Goal: Task Accomplishment & Management: Use online tool/utility

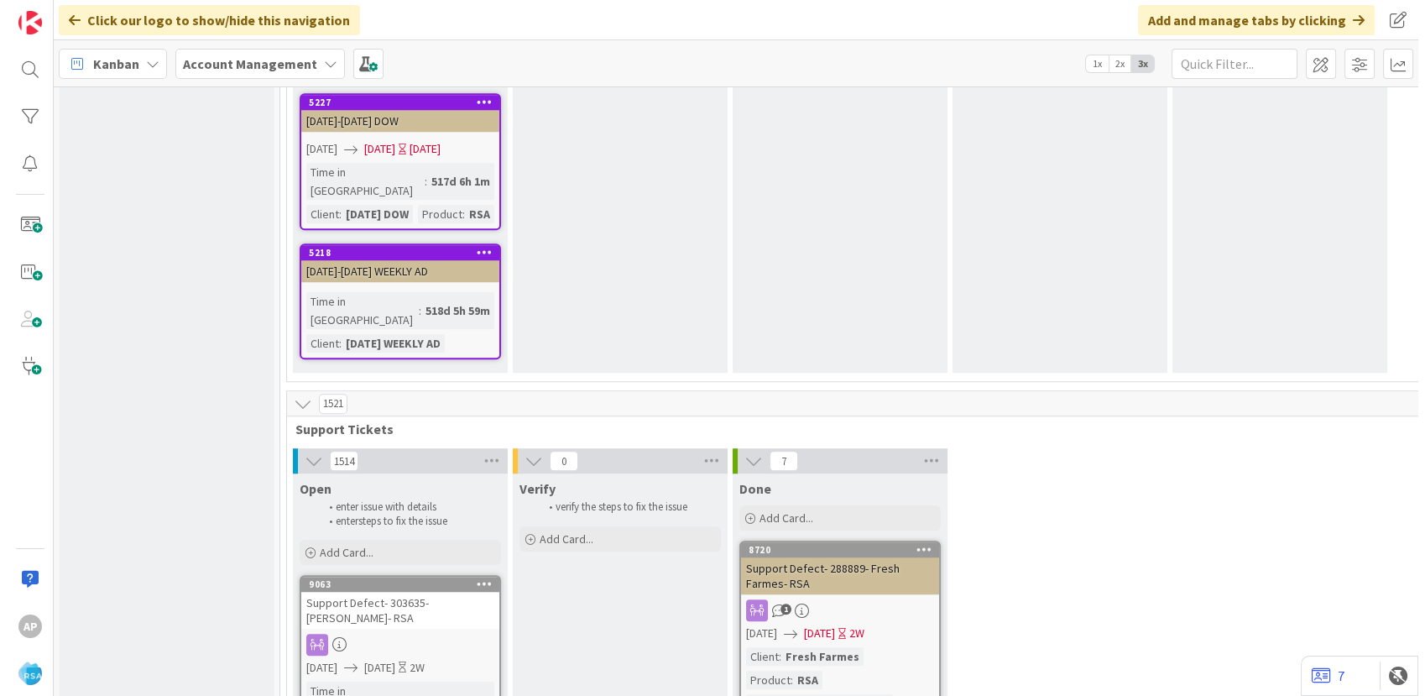
scroll to position [2891, 0]
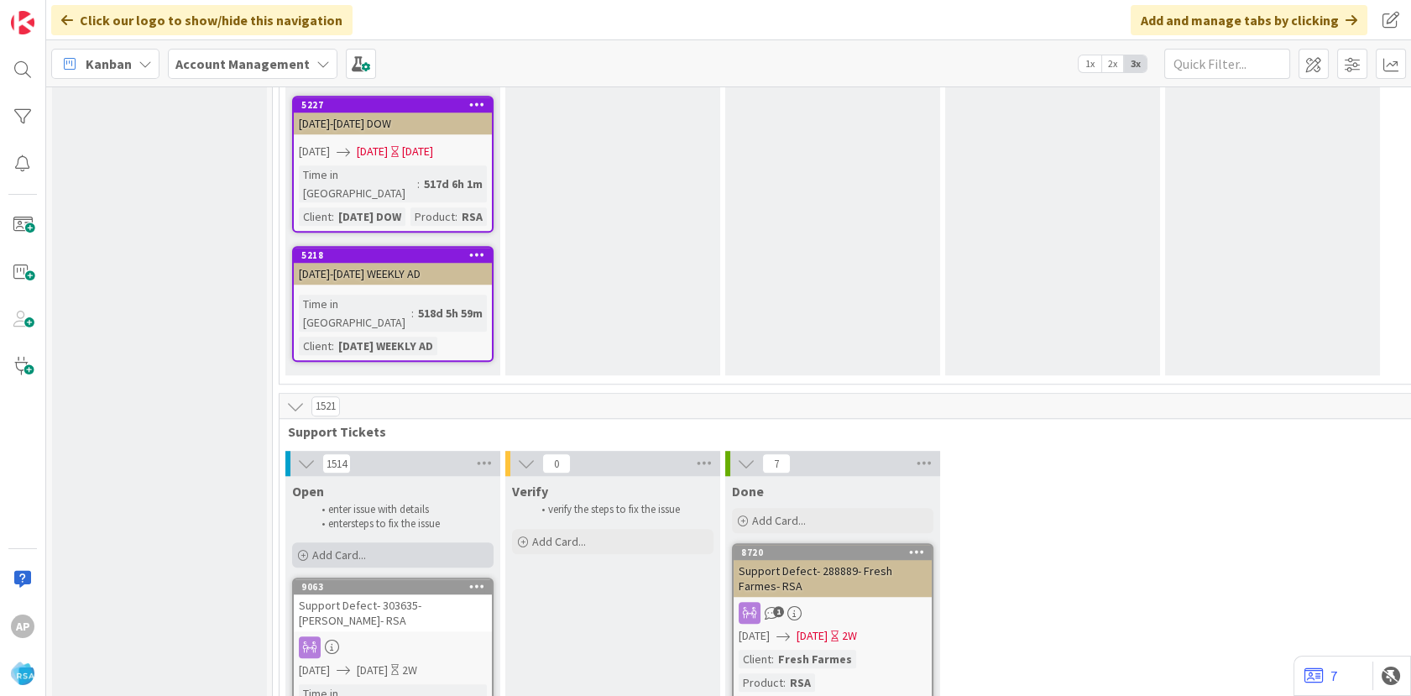
click at [399, 542] on div "Add Card..." at bounding box center [392, 554] width 201 height 25
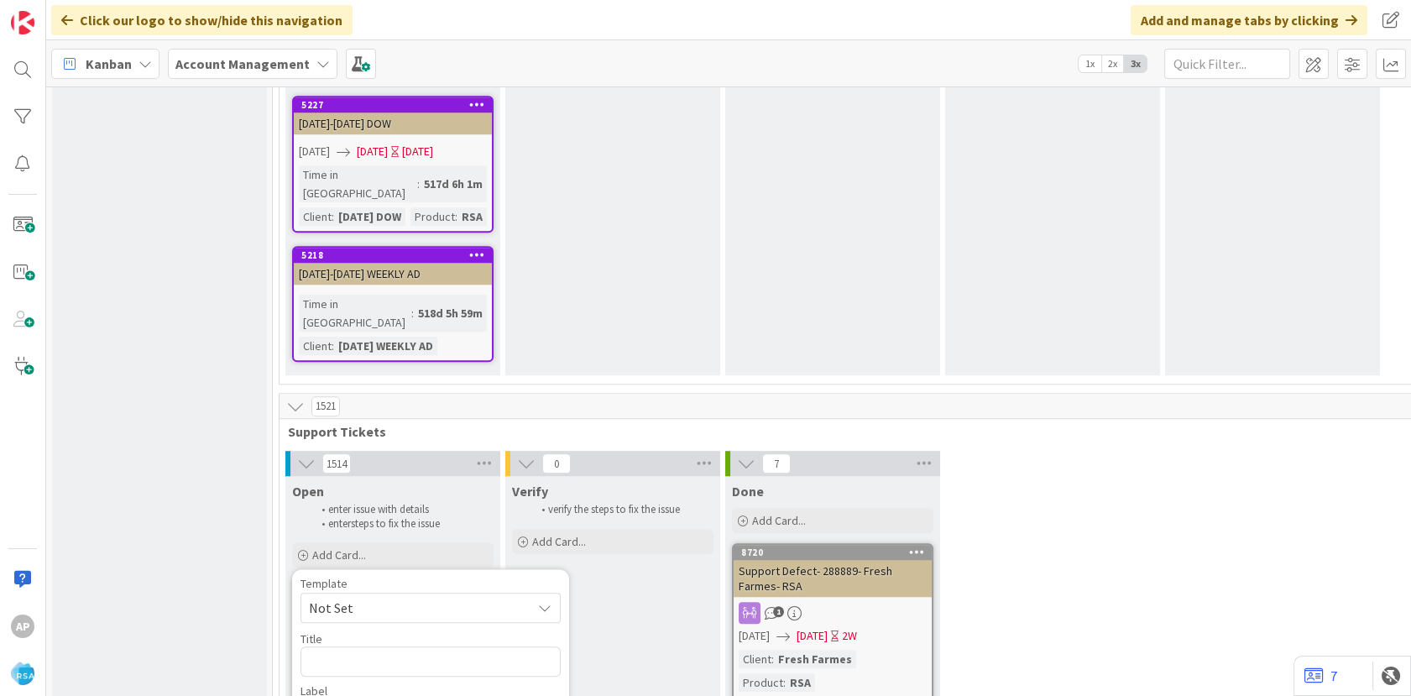
click at [401, 597] on span "Not Set" at bounding box center [414, 608] width 210 height 22
type textarea "x"
type textarea "Support Defect- Ticket Number- Client Name- Product Name"
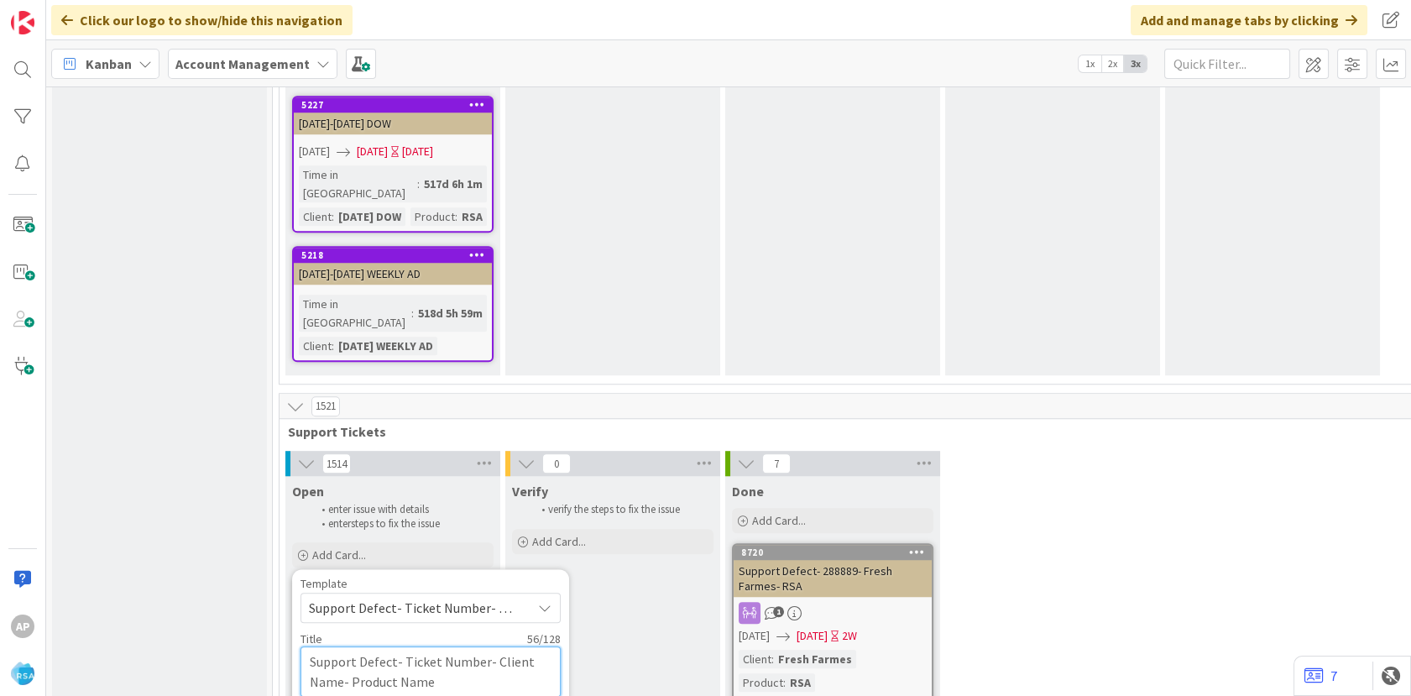
click at [524, 646] on textarea "Support Defect- Ticket Number- Client Name- Product Name" at bounding box center [430, 671] width 260 height 50
click at [480, 646] on textarea "Support Defect- Ticket Number- Client Name- Product Name" at bounding box center [430, 671] width 260 height 50
type textarea "x"
type textarea "Support Defect- Ticket Numbe- Client Name- Product Name"
type textarea "x"
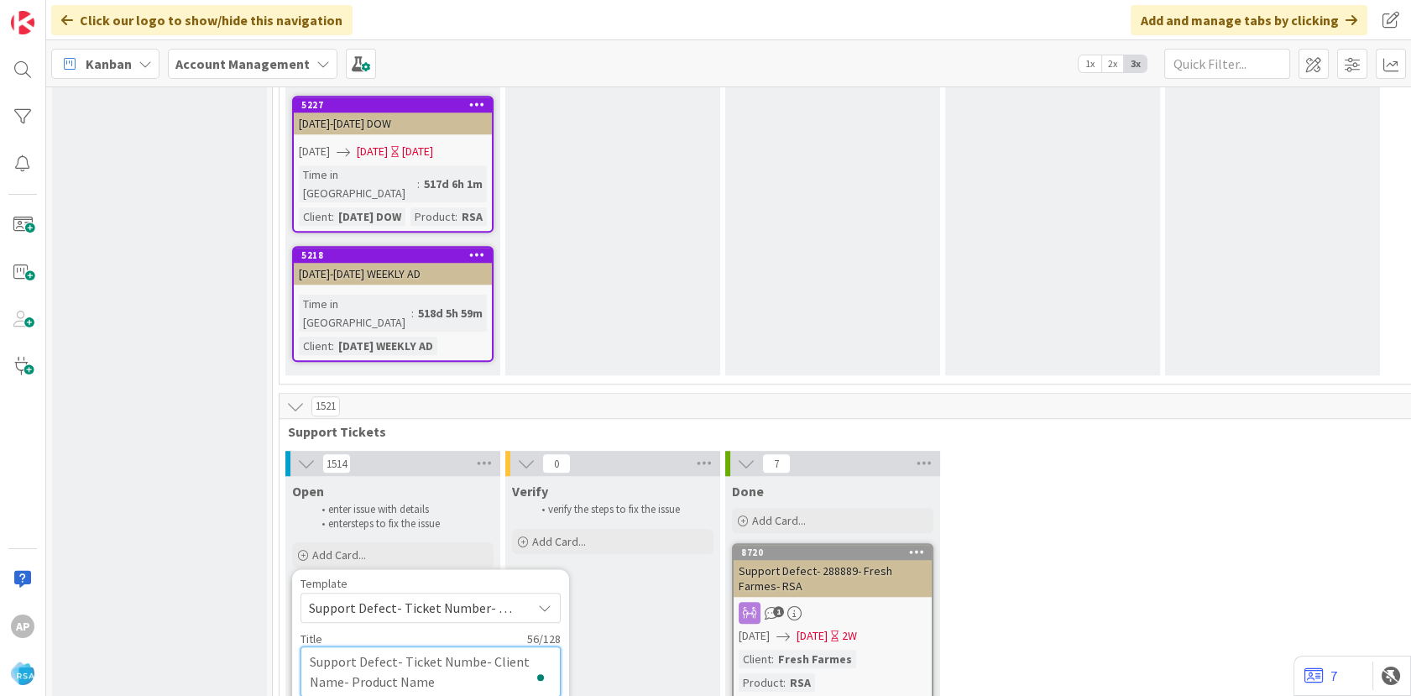
type textarea "Support Defect- Ticket Numb- Client Name- Product Name"
type textarea "x"
type textarea "Support Defect- Ticket Num- Client Name- Product Name"
type textarea "x"
type textarea "Support Defect- Ticket N- Client Name- Product Name"
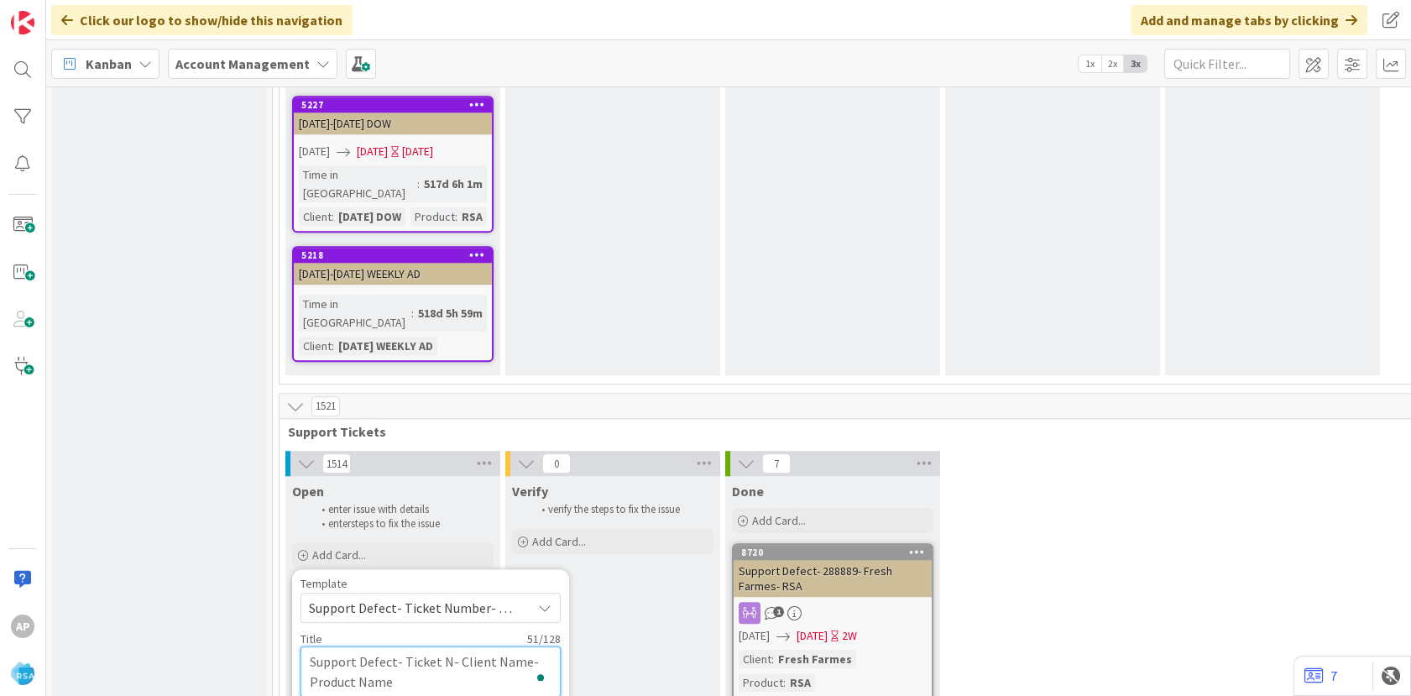
type textarea "x"
type textarea "Support Defect- Ticket - Client Name- Product Name"
type textarea "x"
type textarea "Support Defect- Ticket- Client Name- Product Name"
type textarea "x"
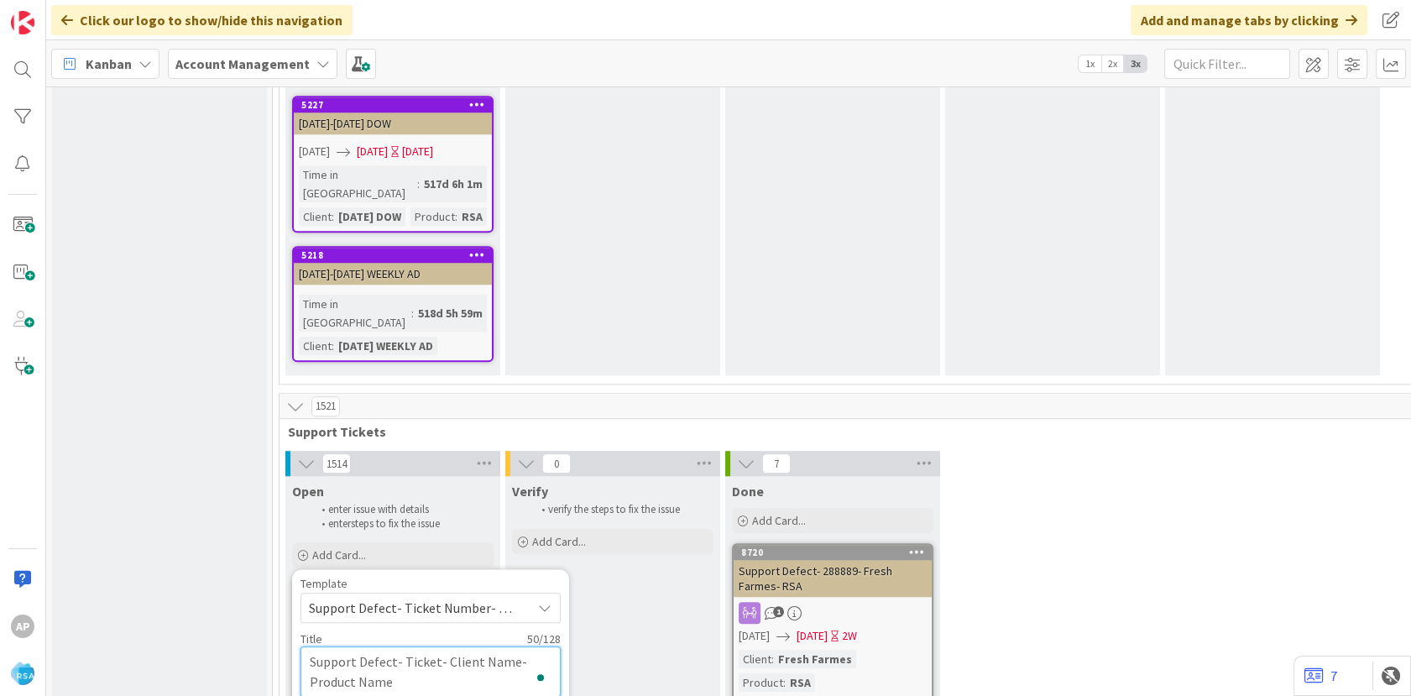
type textarea "Support Defect- Ticke- Client Name- Product Name"
type textarea "x"
type textarea "Support Defect- Tick- Client Name- Product Name"
type textarea "x"
type textarea "Support Defect- Tic- Client Name- Product Name"
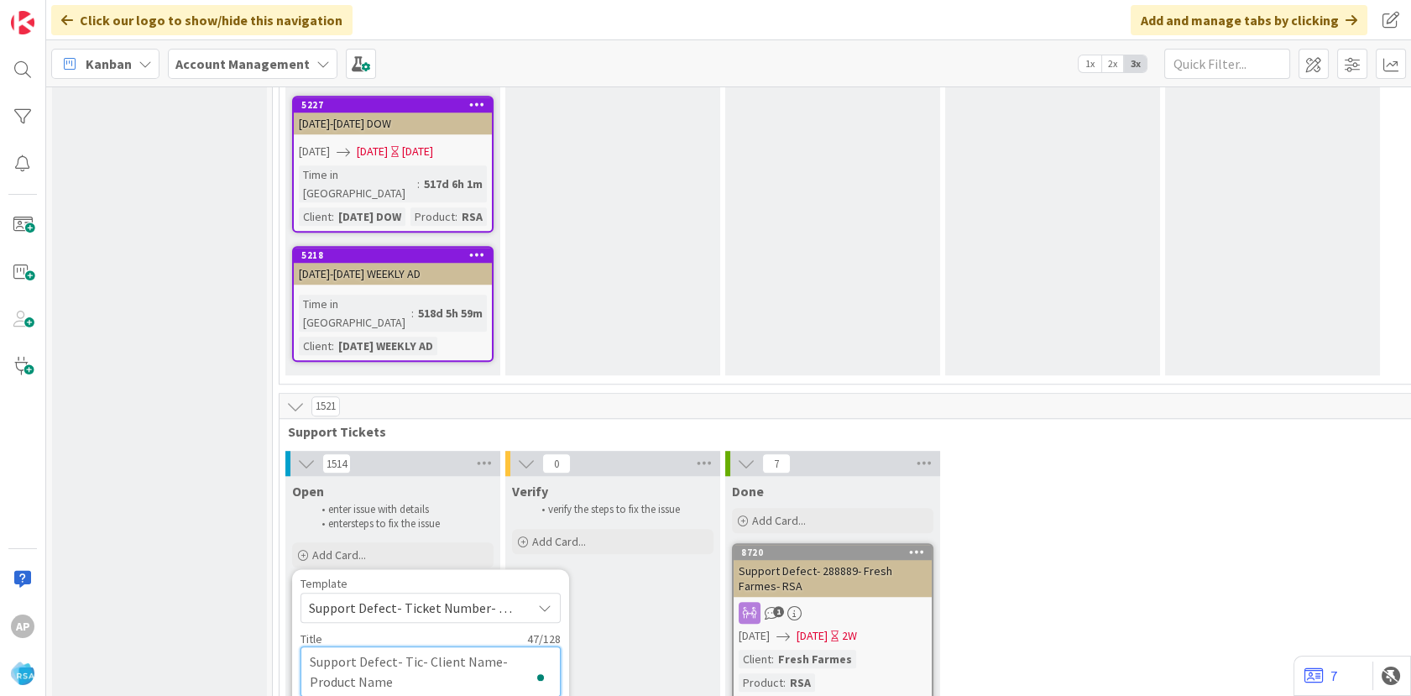
type textarea "x"
type textarea "Support Defect- Ti- Client Name- Product Name"
type textarea "x"
type textarea "Support Defect- T- Client Name- Product Name"
type textarea "x"
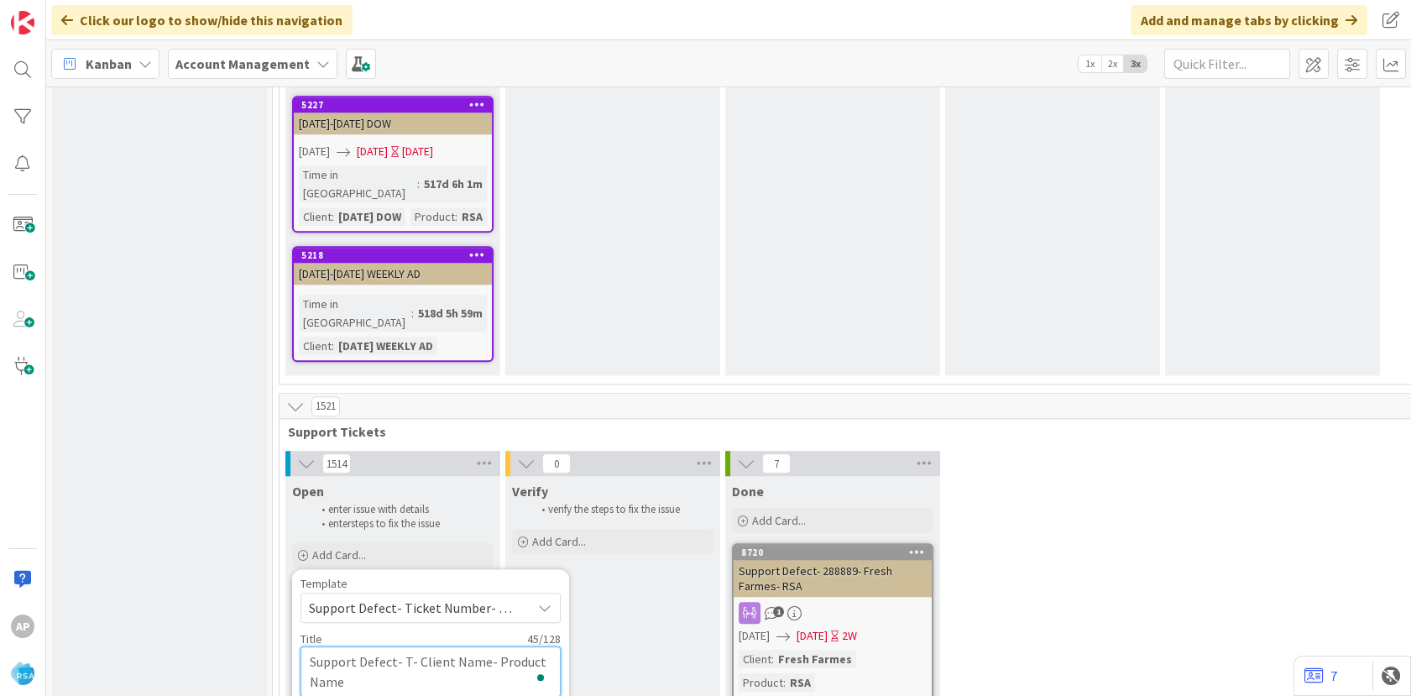
type textarea "Support Defect- - Client Name- Product Name"
type textarea "x"
type textarea "Support Defect- 3- Client Name- Product Name"
type textarea "x"
type textarea "Support Defect- 30- Client Name- Product Name"
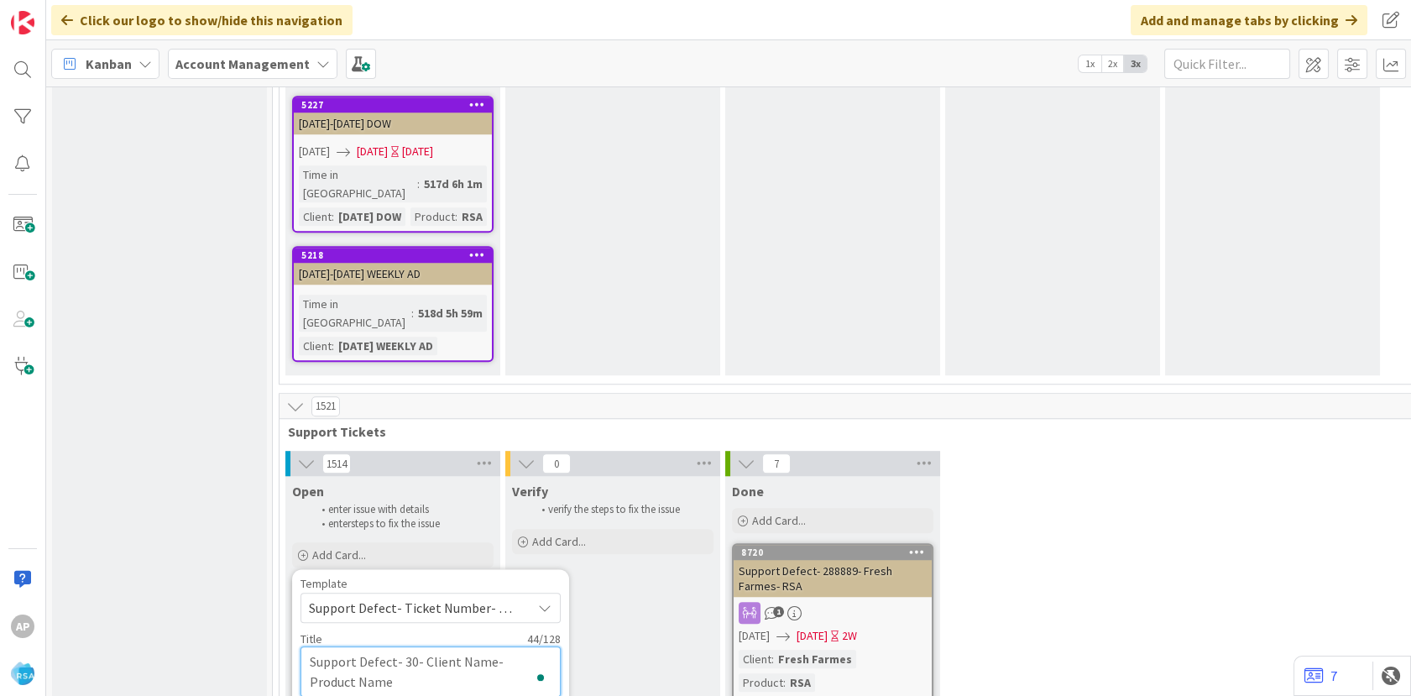
type textarea "x"
type textarea "Support Defect- 304- Client Name- Product Name"
type textarea "x"
type textarea "Support Defect- 3040- Client Name- Product Name"
type textarea "x"
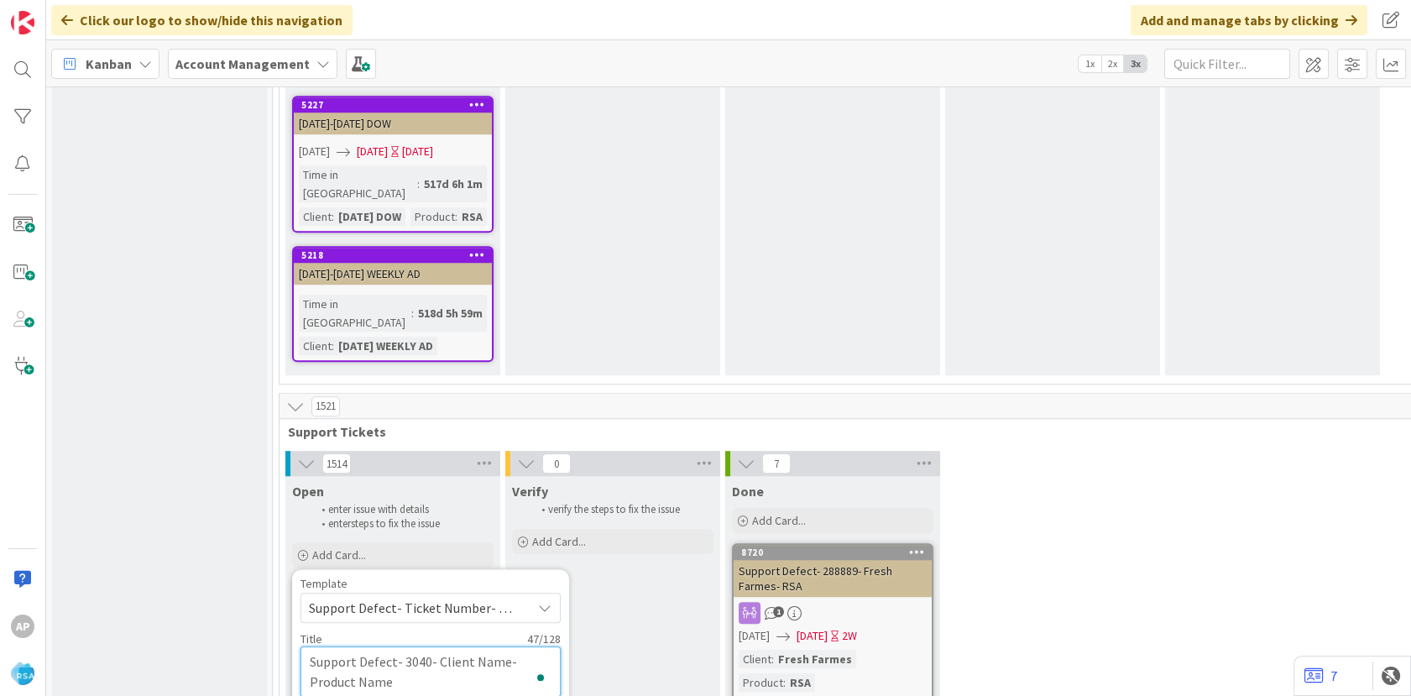
type textarea "Support Defect- 30403- Client Name- Product Name"
type textarea "x"
type textarea "Support Defect- 304034- Client Name- Product Name"
type textarea "x"
type textarea "Support Defect- 304034- Client Nam- Product Name"
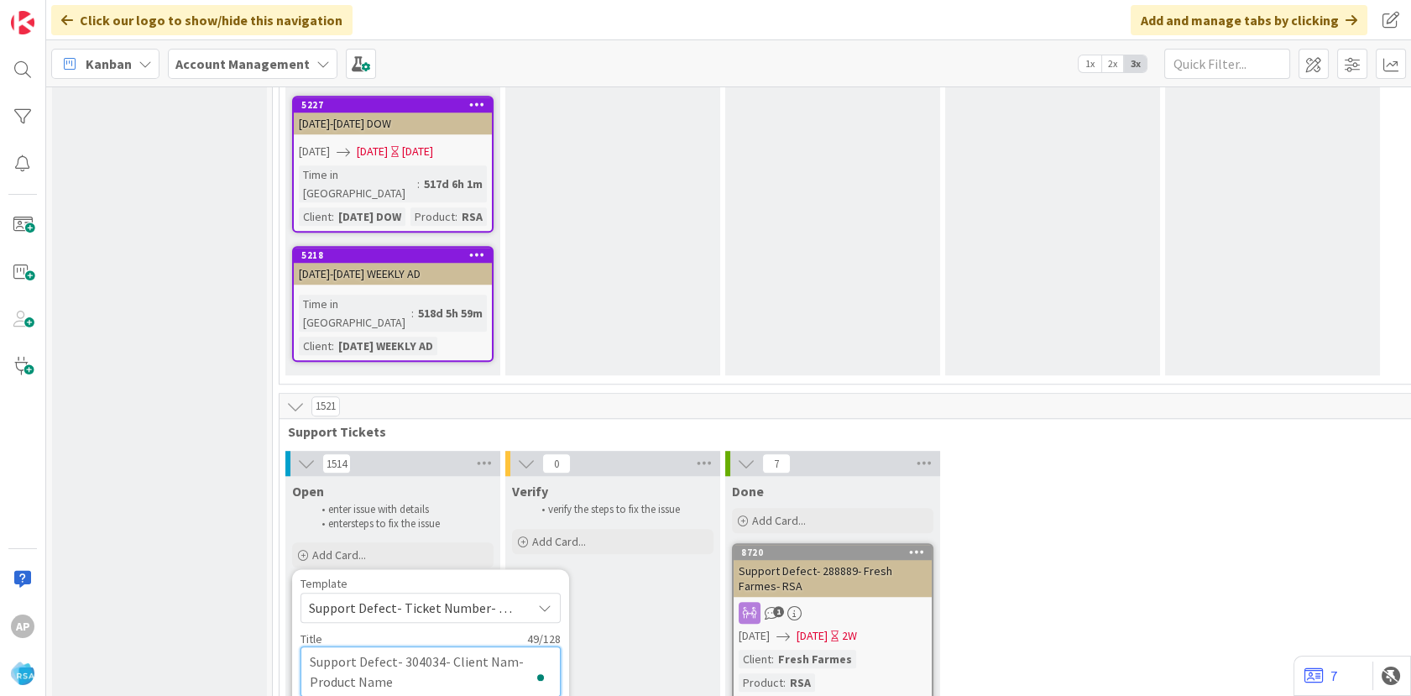
type textarea "x"
type textarea "Support Defect- 304034- Client Na- Product Name"
type textarea "x"
type textarea "Support Defect- 304034- Client N- Product Name"
type textarea "x"
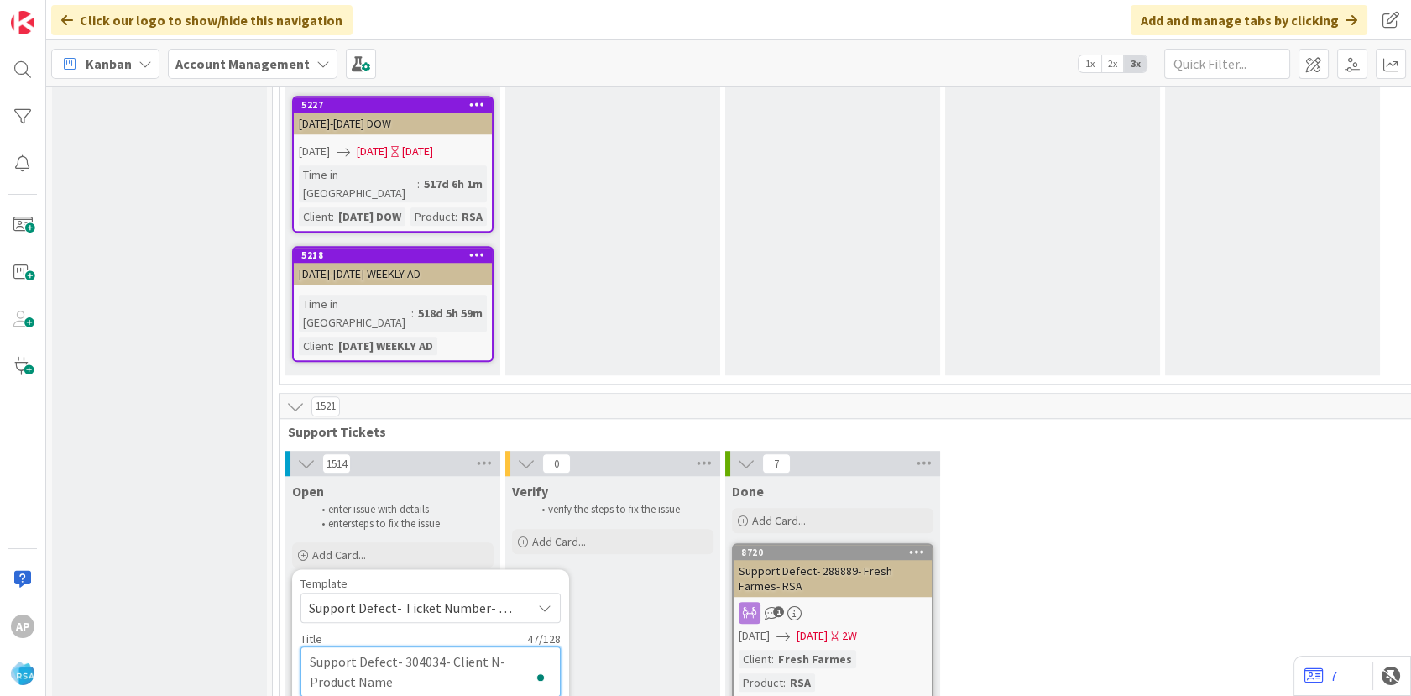
type textarea "Support Defect- 304034- Client - Product Name"
type textarea "x"
type textarea "Support Defect- 304034- Client- Product Name"
type textarea "x"
type textarea "Support Defect- 304034- Clien- Product Name"
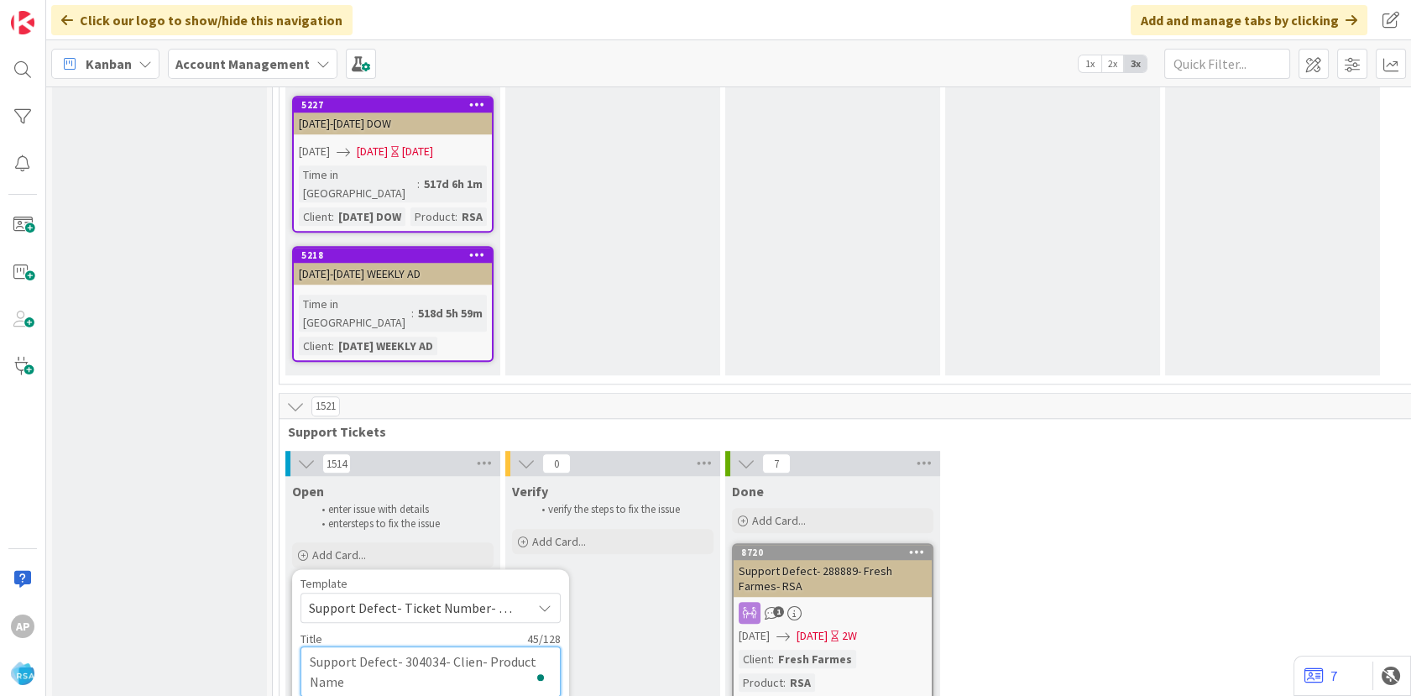
type textarea "x"
type textarea "Support Defect- 304034- Clie- Product Name"
type textarea "x"
type textarea "Support Defect- 304034- Cl- Product Name"
type textarea "x"
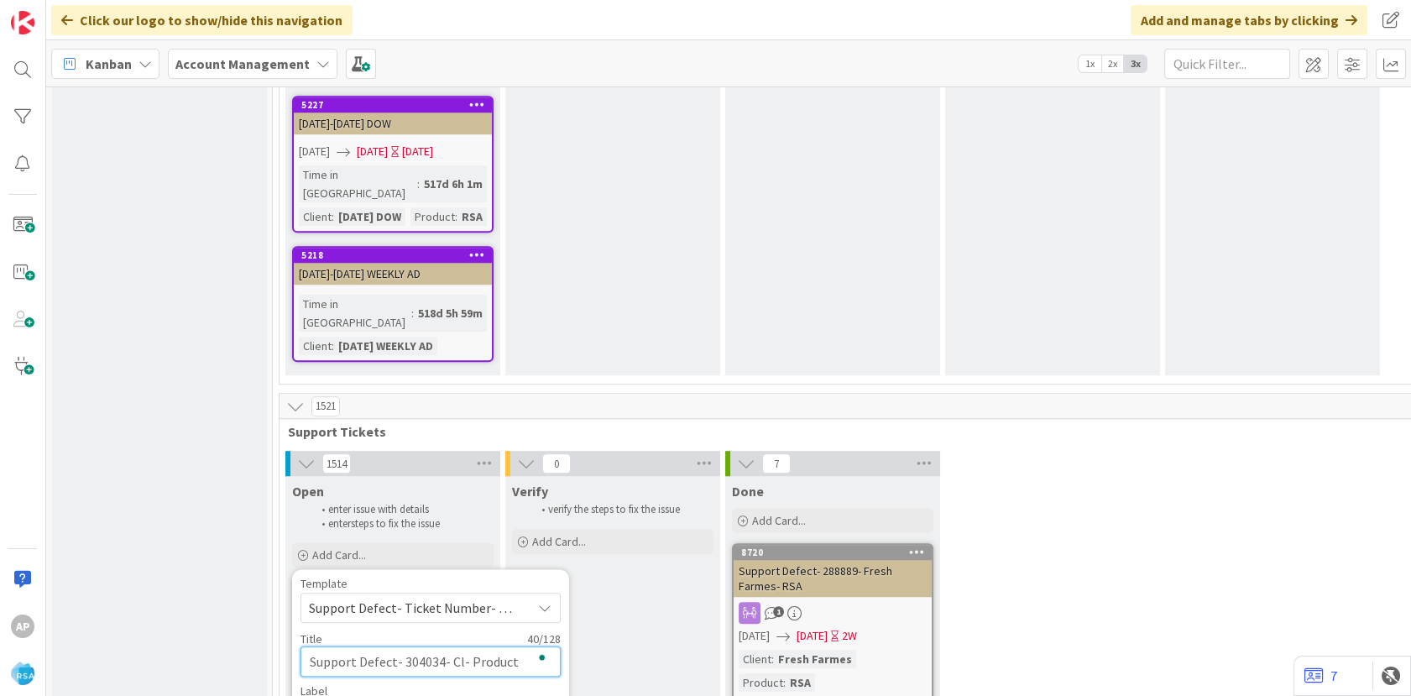
type textarea "Support Defect- 304034- C- Product Name"
type textarea "x"
type textarea "Support Defect- 304034- H- Product Name"
type textarea "x"
type textarea "Support Defect- 304034- Ha- Product Name"
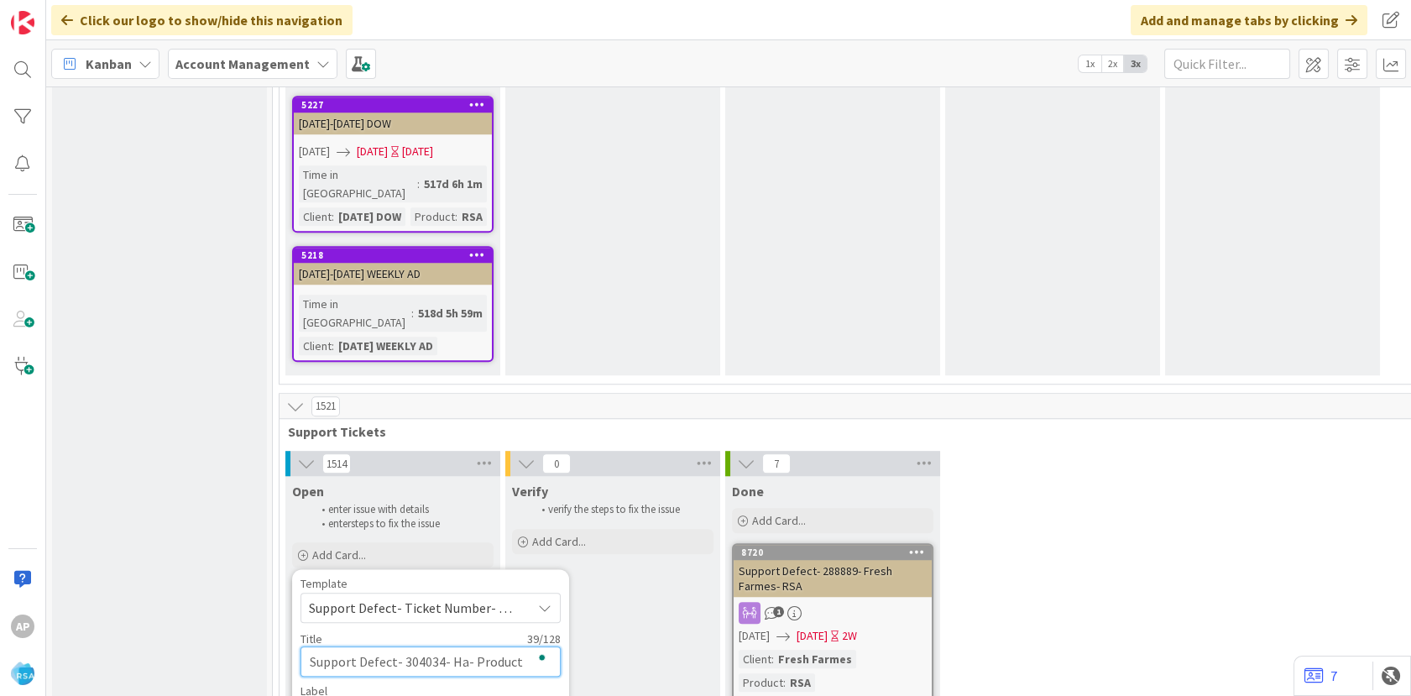
type textarea "x"
type textarea "Support Defect- 304034- Har- Product Name"
type textarea "x"
type textarea "Support Defect- 304034- Harv- Product Name"
type textarea "x"
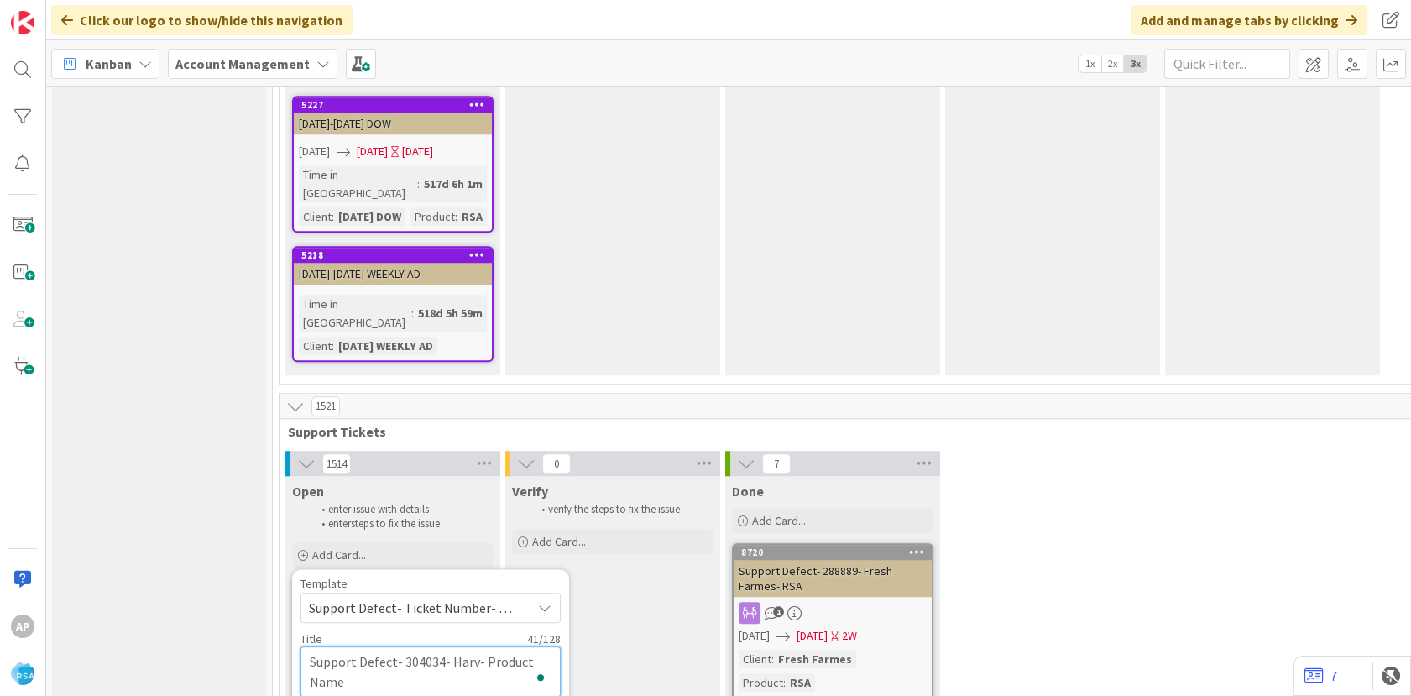
type textarea "Support Defect- 304034- [PERSON_NAME]- Product Name"
type textarea "x"
type textarea "Support Defect- 304034- Harvest- Product Name"
type textarea "x"
type textarea "Support Defect- 304034- Harvest - Product Name"
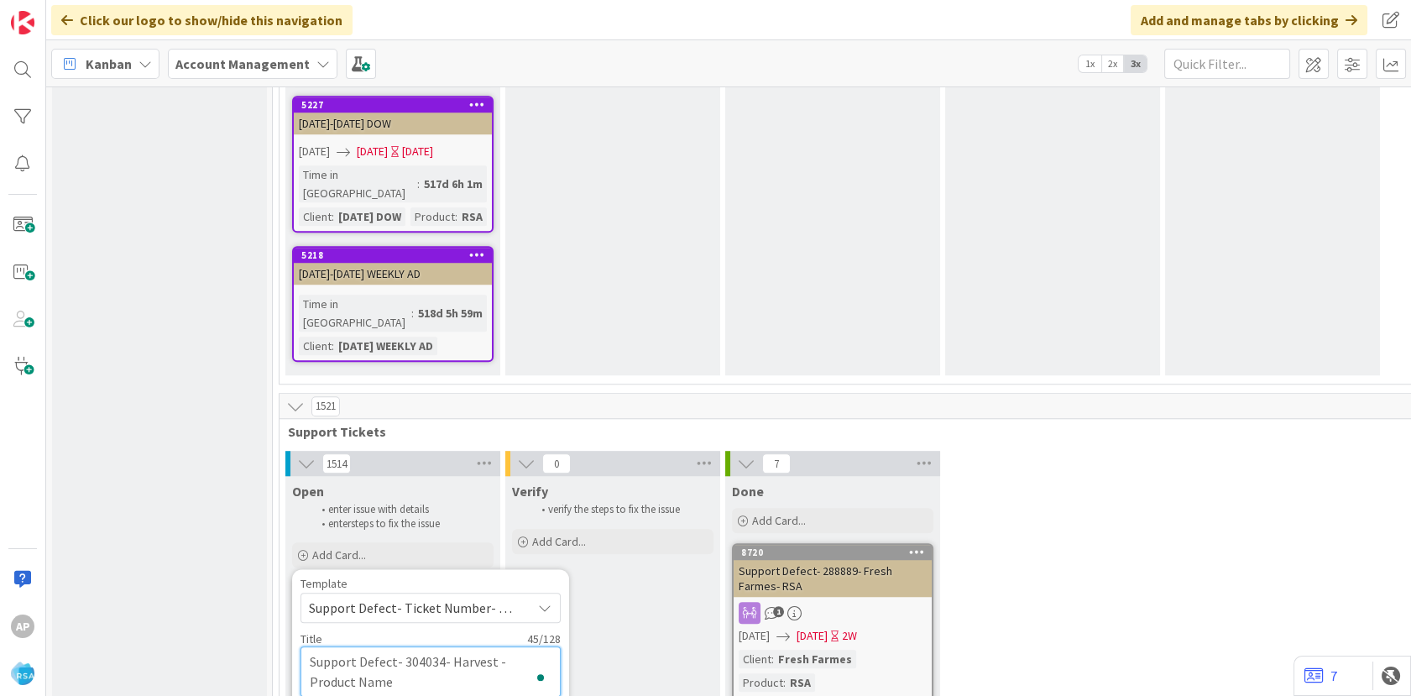
type textarea "x"
type textarea "Support Defect- 304034- Harvest T- Product Name"
type textarea "x"
type textarea "Support Defect- 304034- Harvest To- Product Name"
type textarea "x"
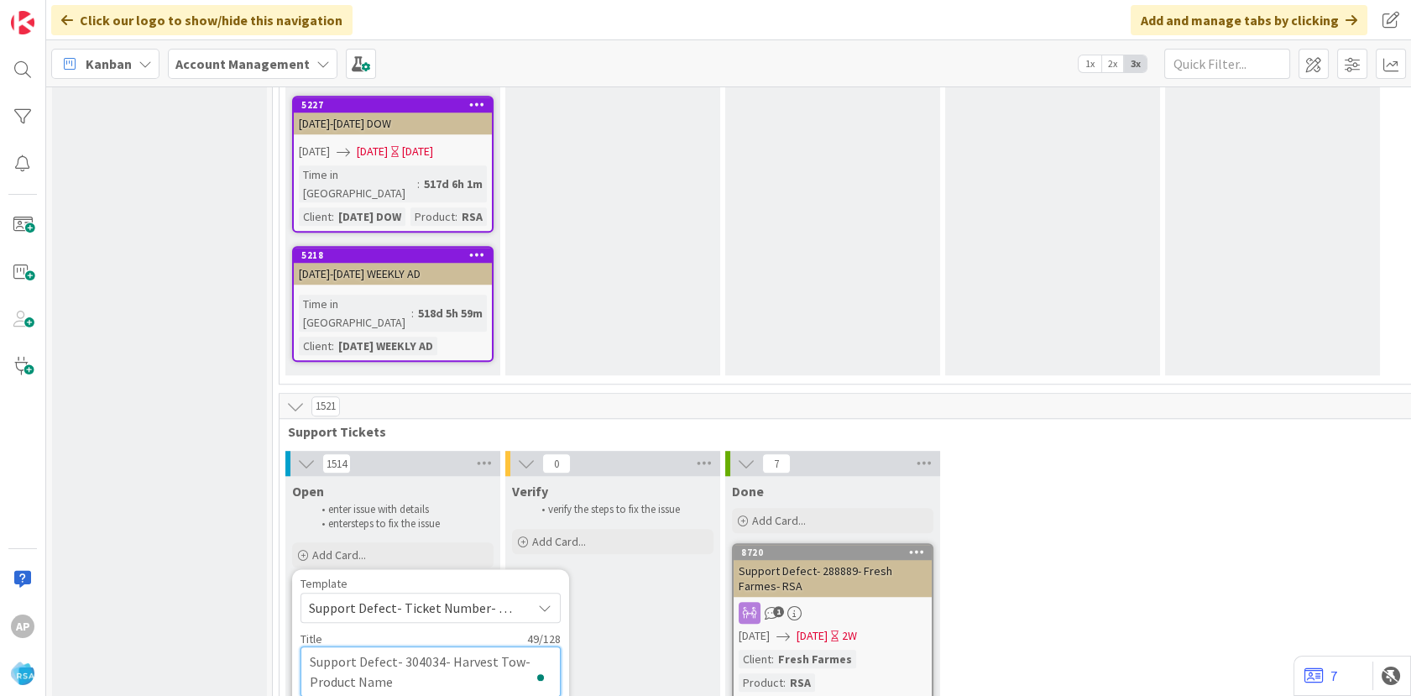
type textarea "Support Defect- 304034- Harvest Town- Product Name"
type textarea "x"
type textarea "Support Defect- 304034- Harvest Town - Product Name"
type textarea "x"
type textarea "Support Defect- 304034- Harvest Town F- Product Name"
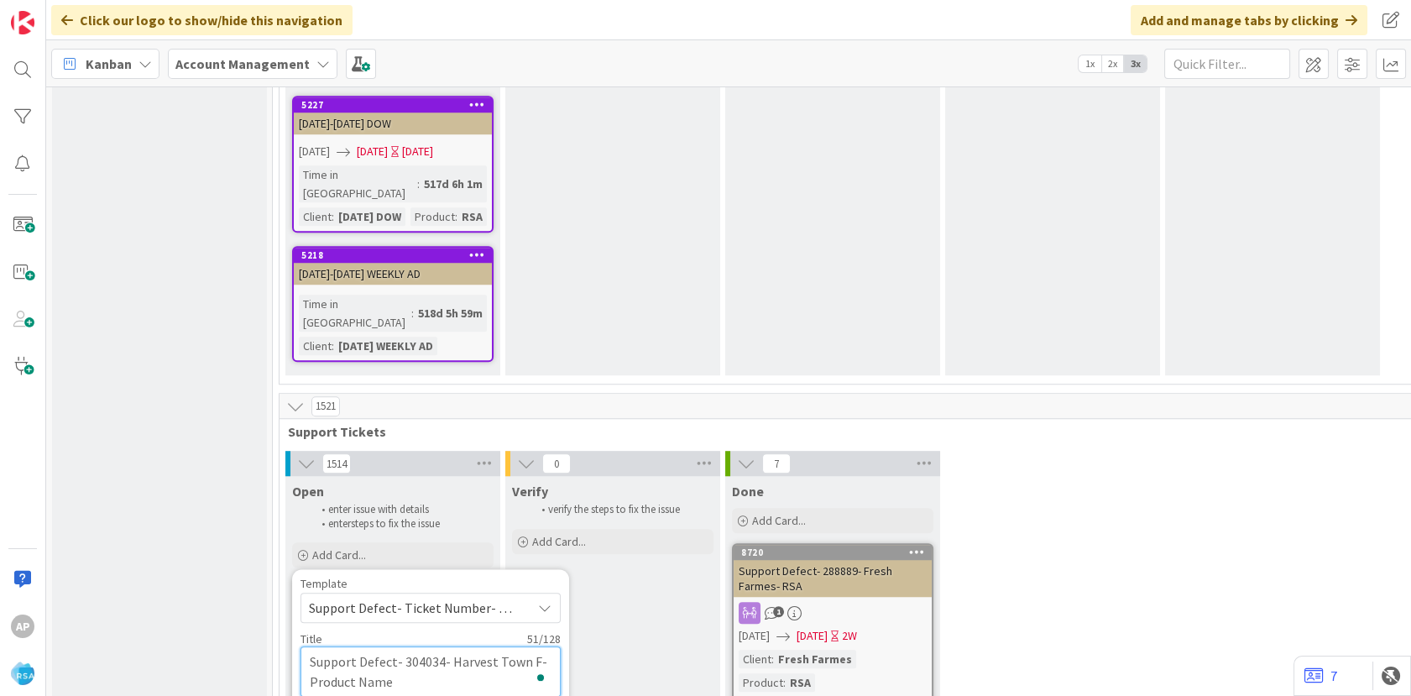
type textarea "x"
type textarea "Support Defect- 304034- Harvest Town Fo- Product Name"
type textarea "x"
type textarea "Support Defect- 304034- Harvest Town Foo- Product Name"
type textarea "x"
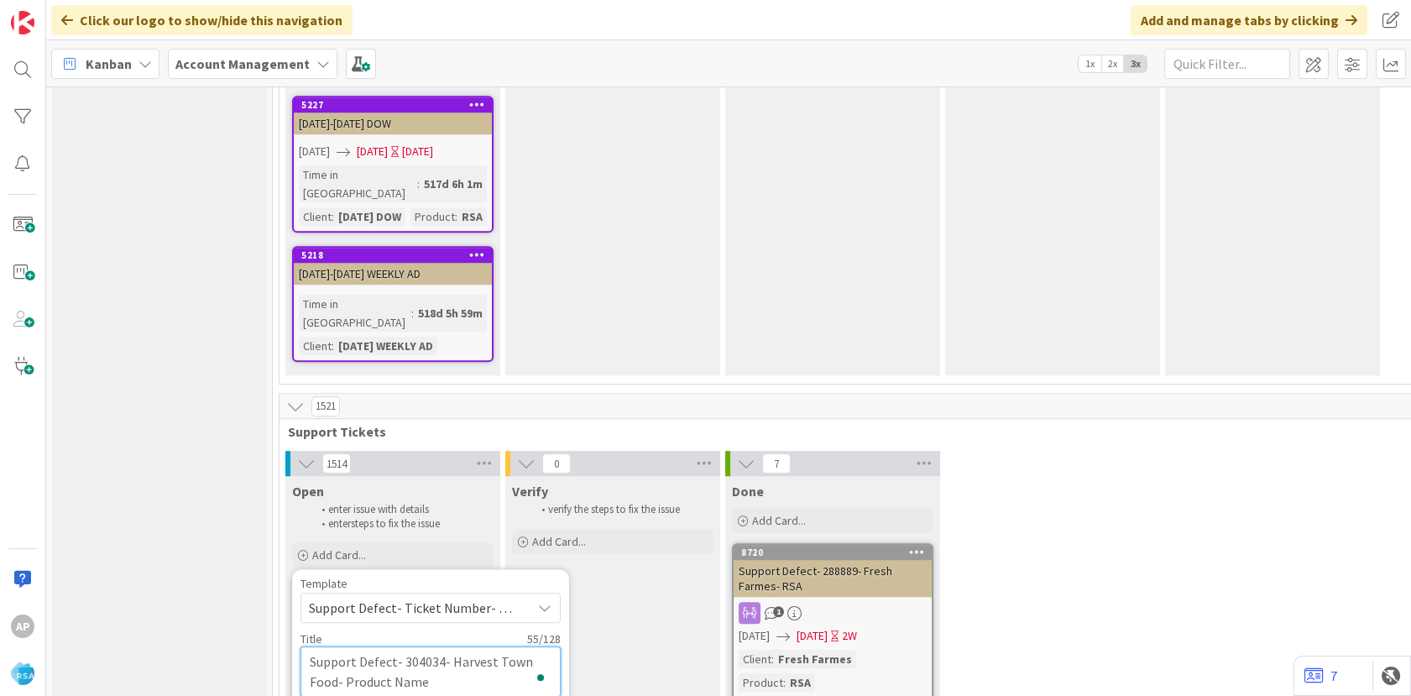
type textarea "Support Defect- 304034- Harvest Town Foods- Product Name"
click at [471, 646] on textarea "Support Defect- 304034- Harvest Town Foods- Product Name" at bounding box center [430, 671] width 260 height 50
type textarea "x"
type textarea "Support Defect- 304034- Harvest Town Foods- Product Na"
type textarea "x"
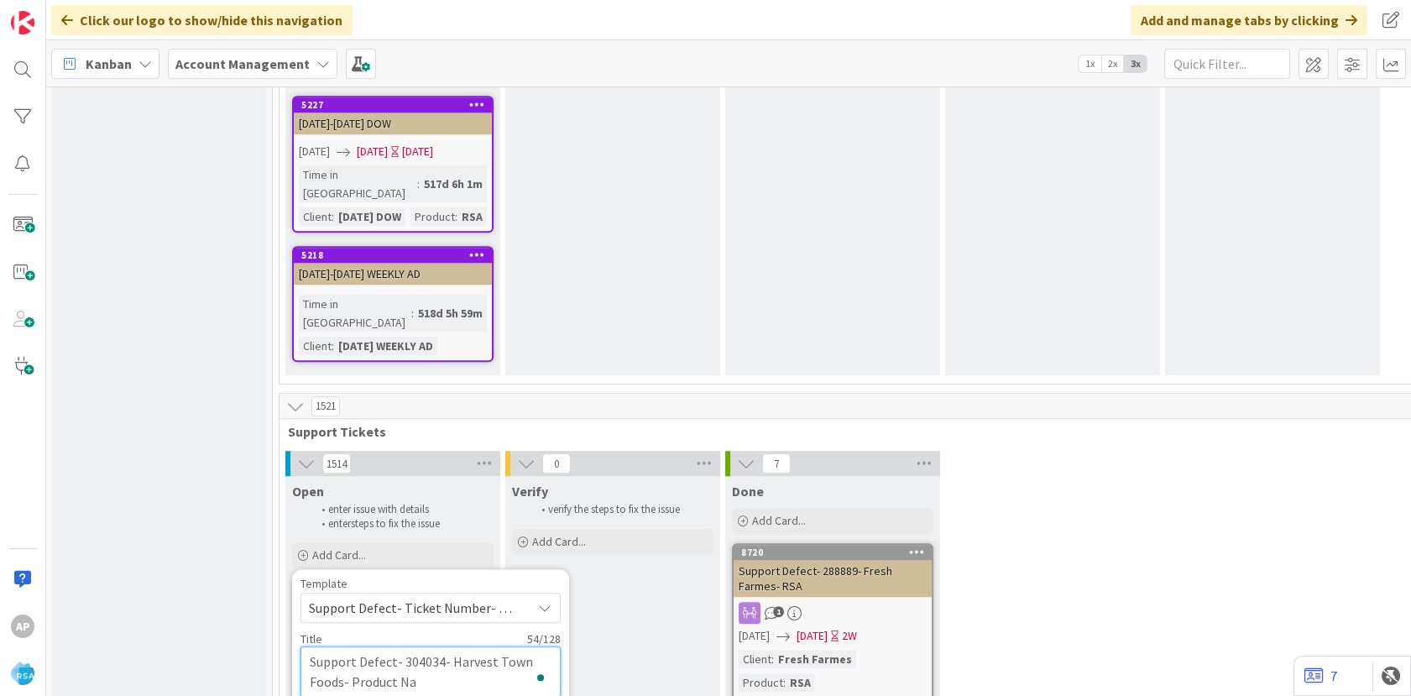
type textarea "Support Defect- 304034- Harvest Town Foods- Product N"
type textarea "x"
type textarea "Support Defect- 304034- Harvest Town Foods- Product"
type textarea "x"
type textarea "Support Defect- 304034- Harvest Town Foods- Product"
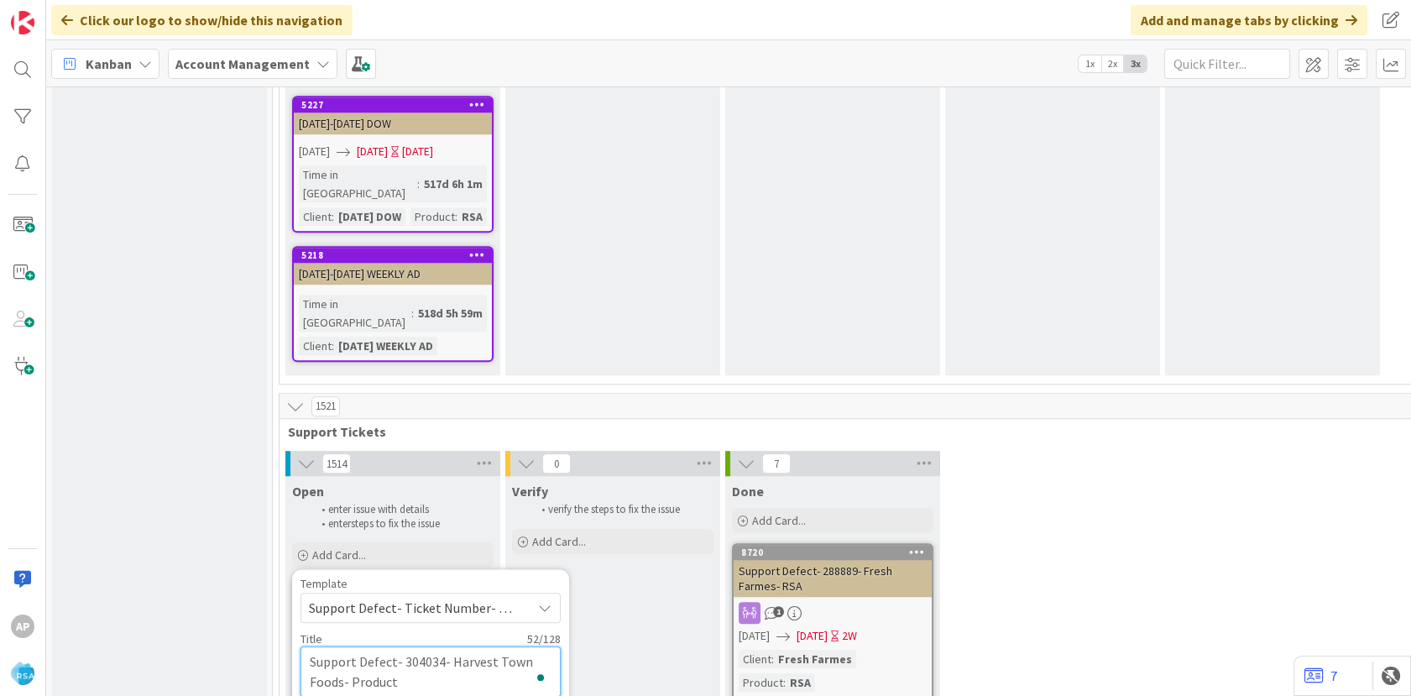
type textarea "x"
type textarea "Support Defect- 304034- Harvest Town Foods- Produc"
type textarea "x"
type textarea "Support Defect- 304034- Harvest Town Foods- Prod"
type textarea "x"
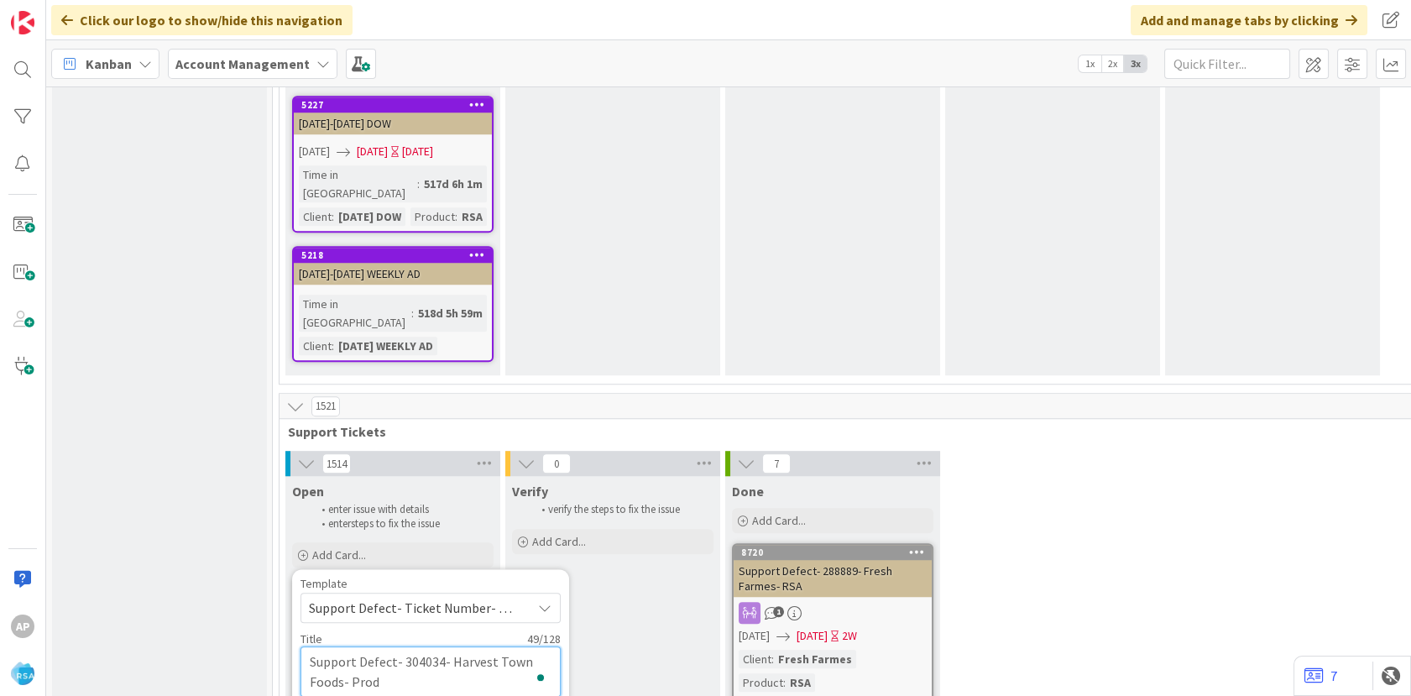
type textarea "Support Defect- 304034- Harvest Town Foods- Pro"
type textarea "x"
type textarea "Support Defect- 304034- Harvest Town Foods- Pr"
type textarea "x"
type textarea "Support Defect- 304034- Harvest Town Foods- P"
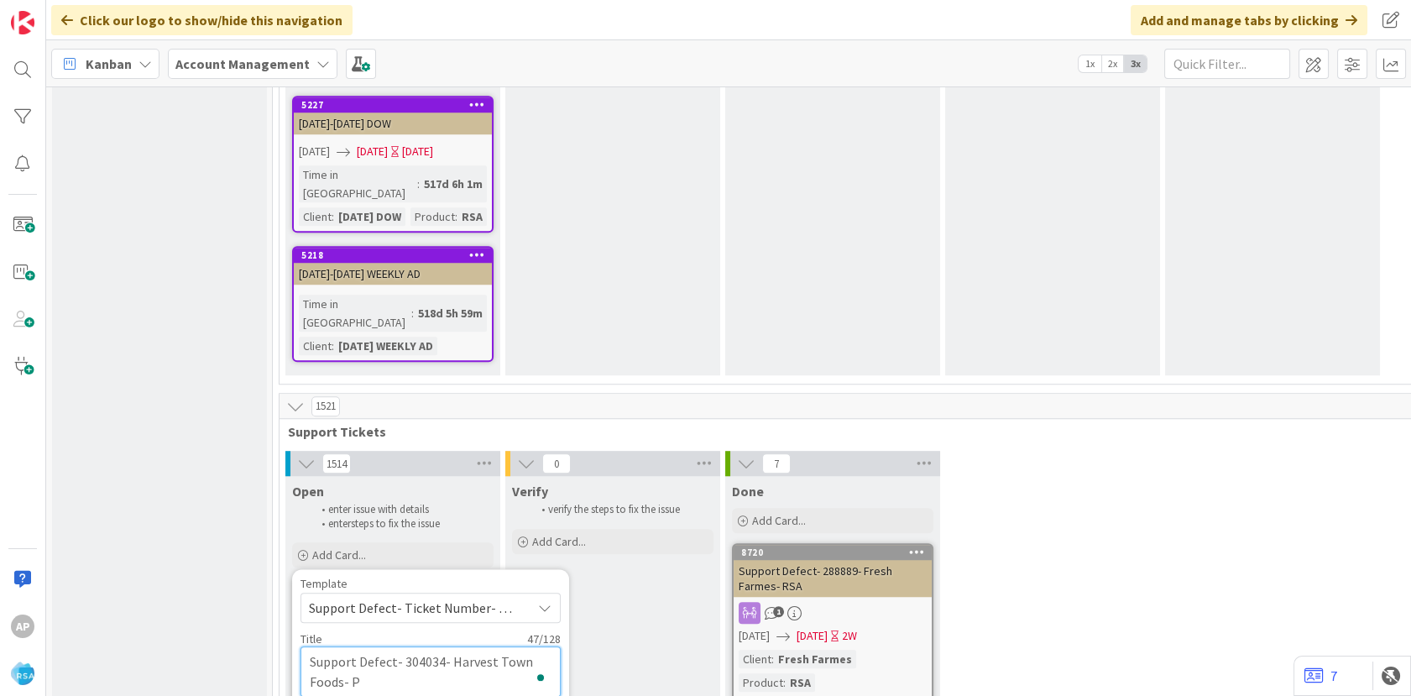
type textarea "x"
type textarea "Support Defect- 304034- Harvest Town Foods-"
type textarea "x"
type textarea "Support Defect- 304034- Harvest Town Foods- R"
type textarea "x"
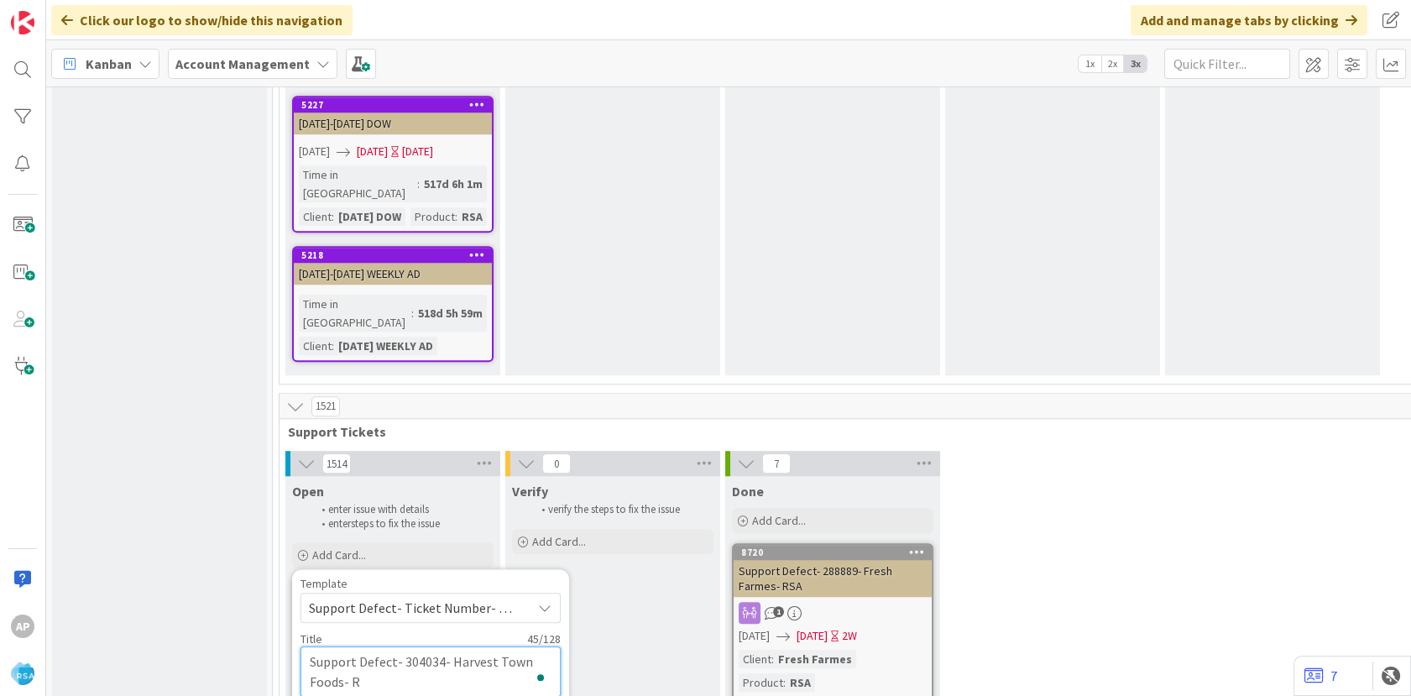
type textarea "Support Defect- 304034- Harvest Town Foods- RS"
type textarea "x"
type textarea "Support Defect- 304034- Harvest Town Foods- RSA"
type textarea "x"
type textarea "Support Defect- 304034- Harvest Town Foods- RSA"
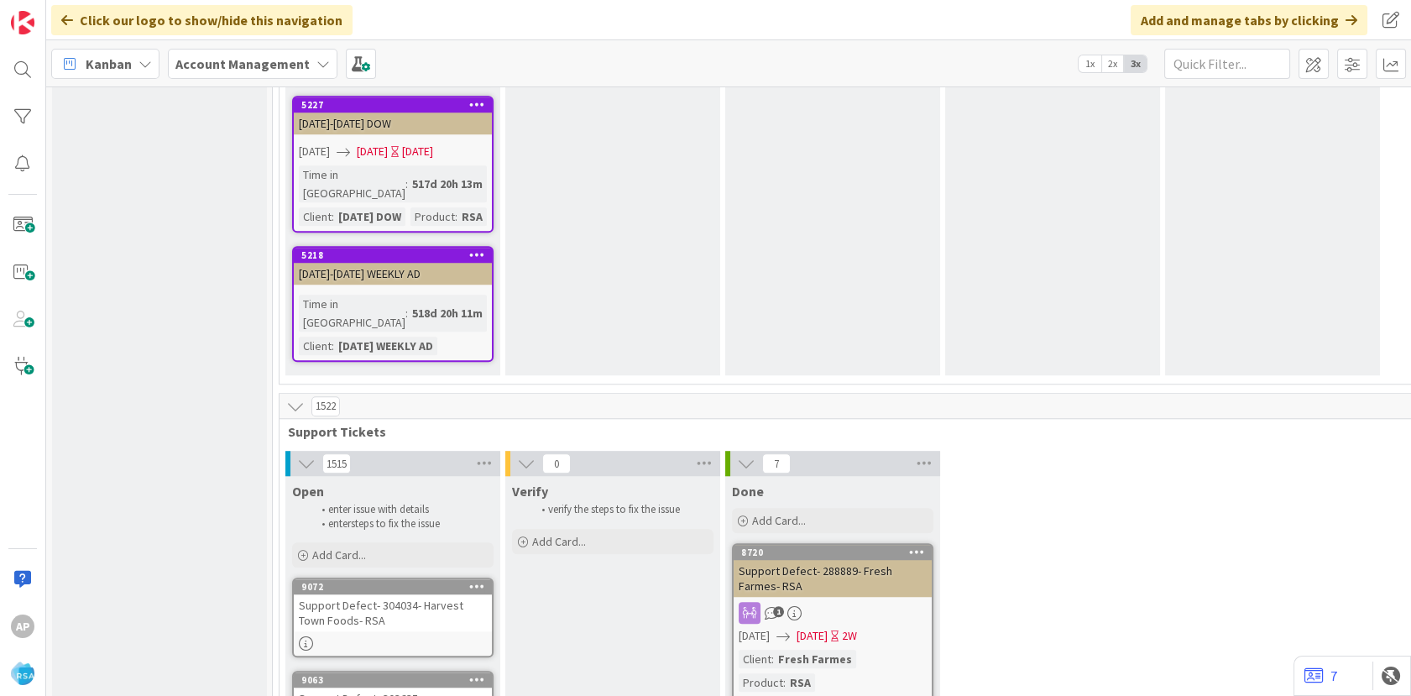
click at [351, 636] on div at bounding box center [393, 643] width 198 height 14
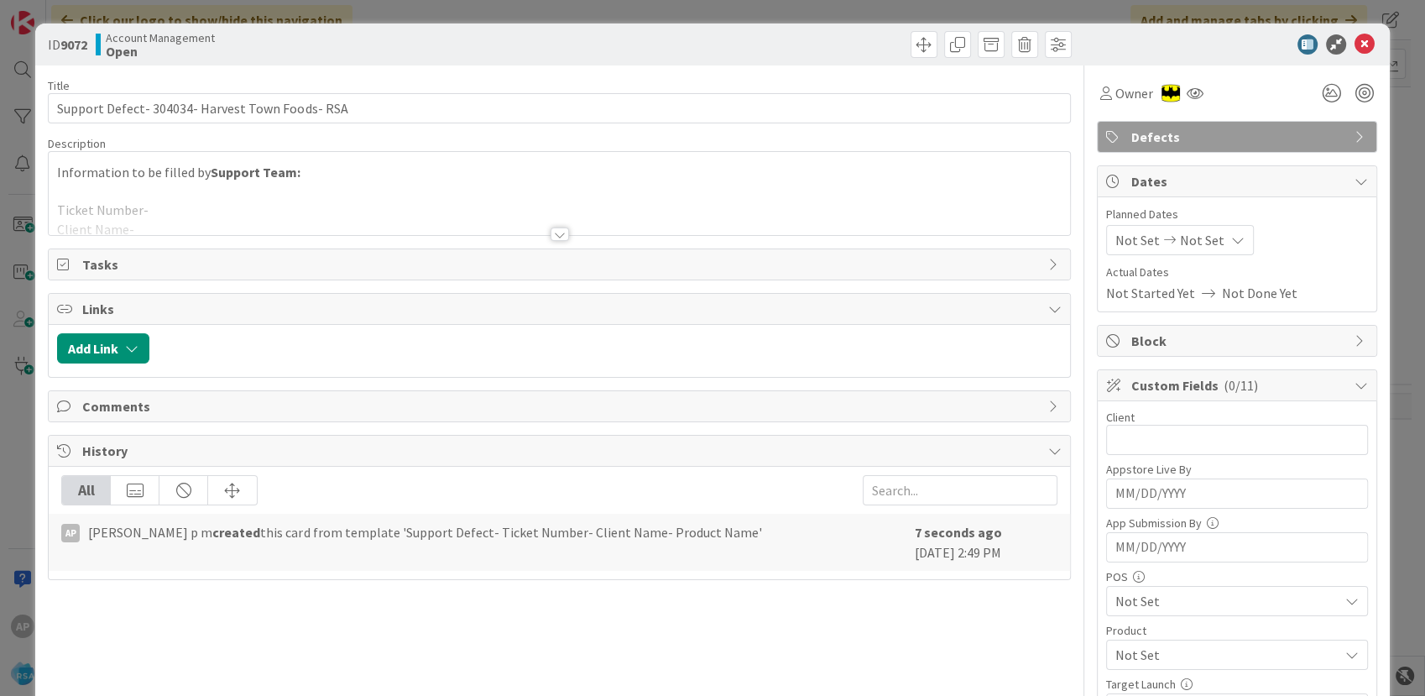
click at [188, 233] on div at bounding box center [559, 213] width 1021 height 43
click at [181, 220] on p "Ticket Number-" at bounding box center [559, 210] width 1004 height 19
click at [180, 220] on p "Ticket Number-" at bounding box center [559, 210] width 1004 height 19
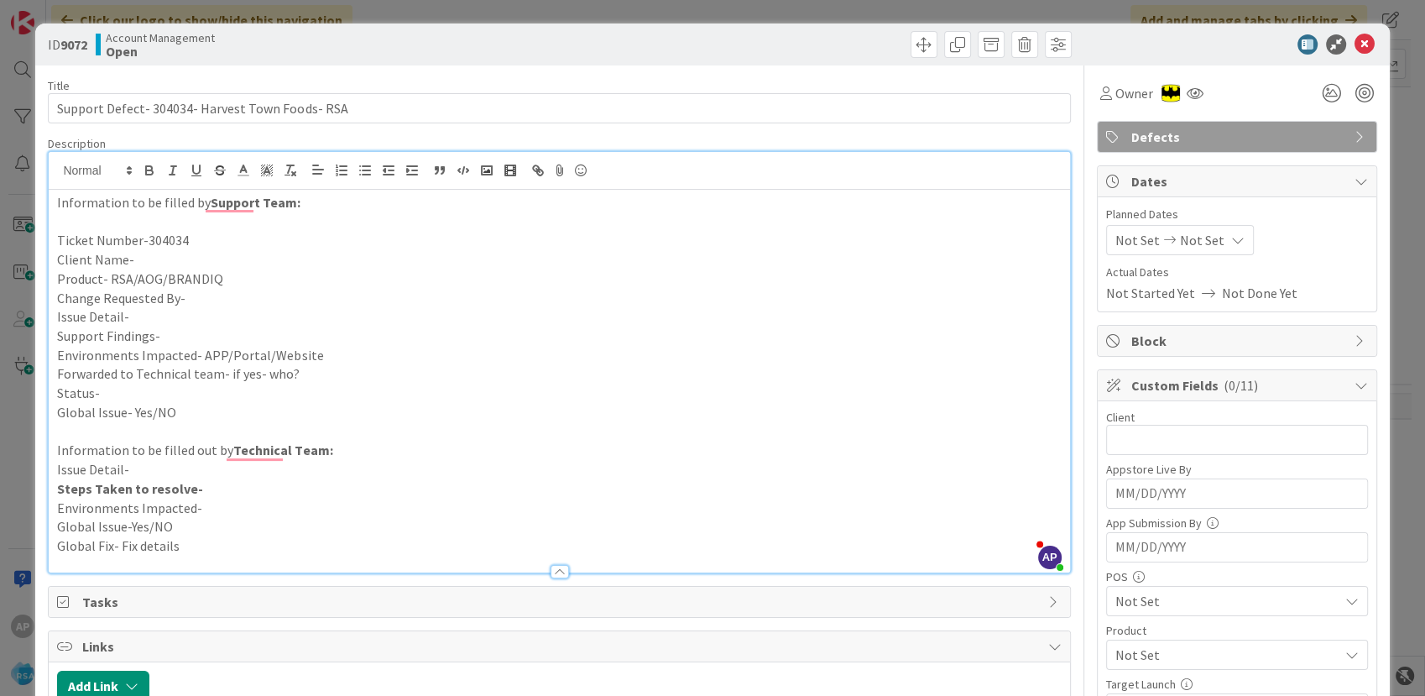
click at [179, 253] on p "Client Name-" at bounding box center [559, 259] width 1004 height 19
click at [238, 309] on p "Issue Detail-" at bounding box center [559, 316] width 1004 height 19
click at [269, 280] on p "Product- RSA/AOG/BRANDIQ" at bounding box center [559, 278] width 1004 height 19
click at [217, 300] on p "Change Requested By-" at bounding box center [559, 298] width 1004 height 19
click at [169, 317] on p "Issue Detail-" at bounding box center [559, 316] width 1004 height 19
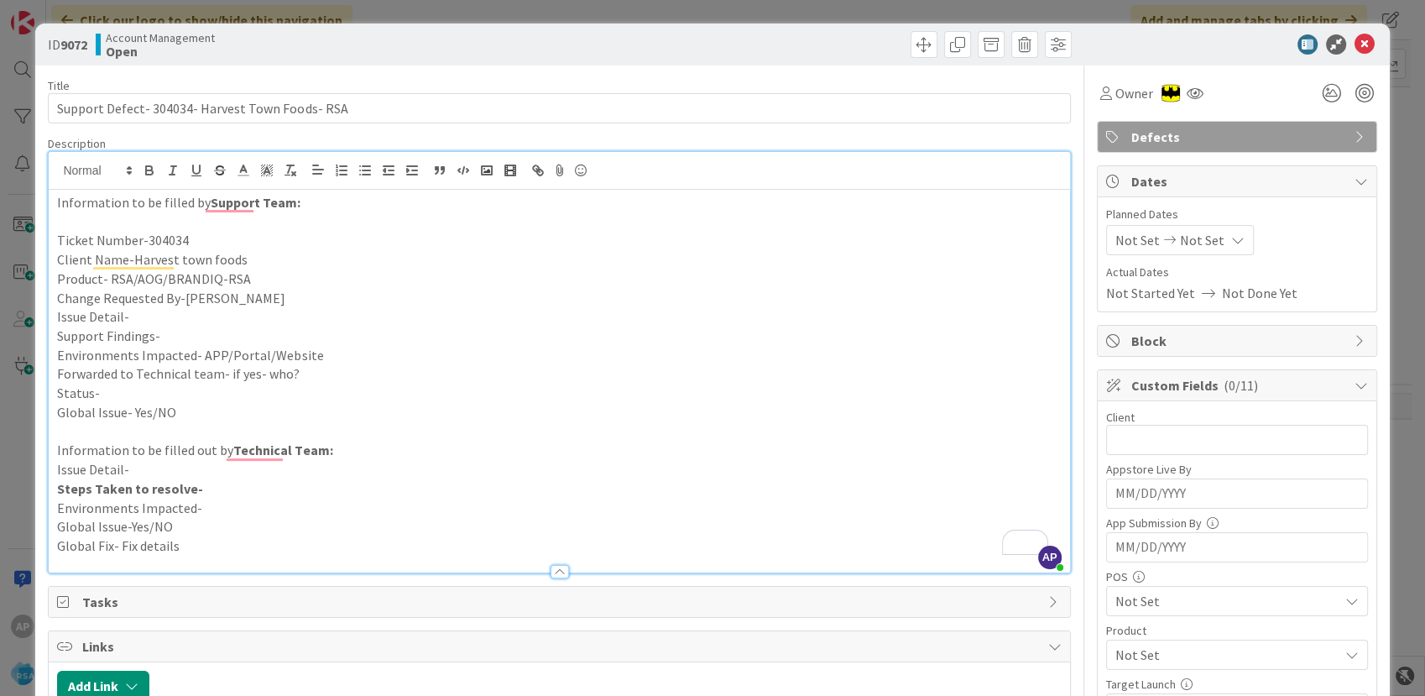
click at [149, 311] on p "Issue Detail-" at bounding box center [559, 316] width 1004 height 19
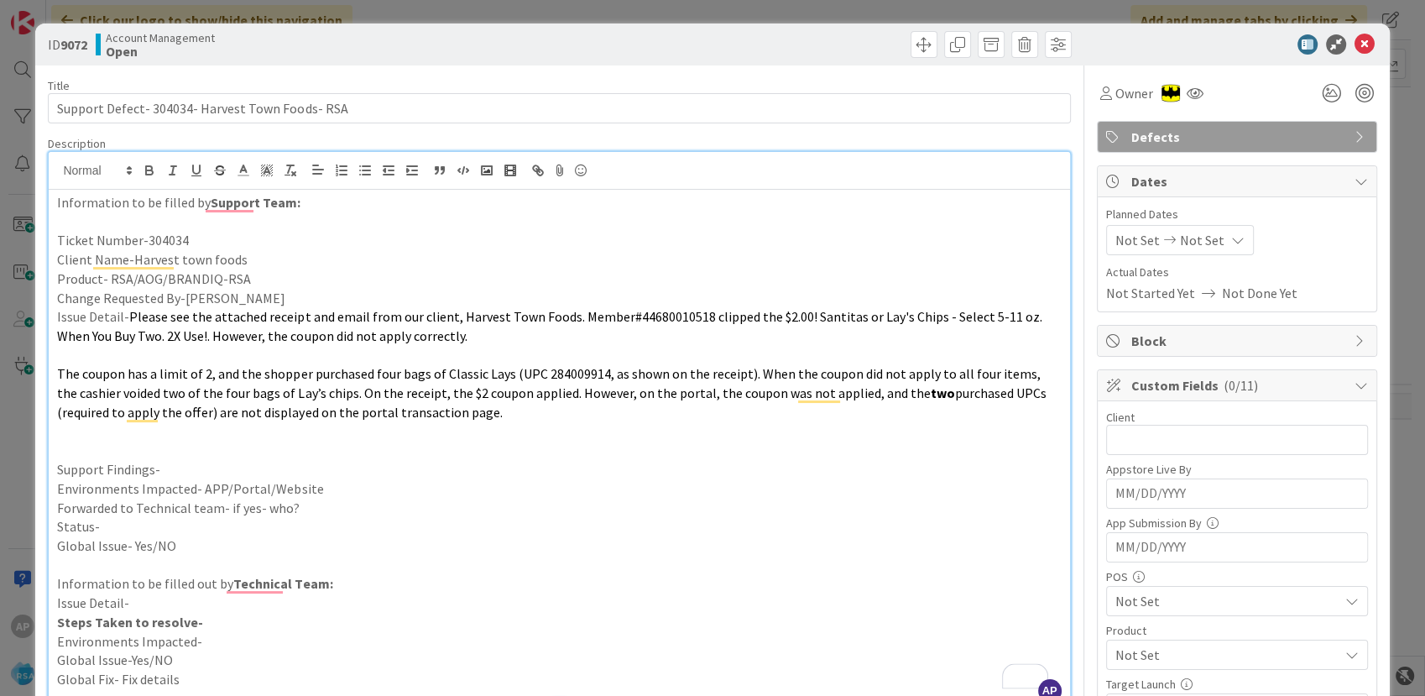
click at [173, 473] on p "Support Findings-" at bounding box center [559, 469] width 1004 height 19
click at [416, 453] on p "To enrich screen reader interactions, please activate Accessibility in Grammarl…" at bounding box center [559, 450] width 1004 height 19
click at [395, 473] on p "Support Findings-We have to check why the coupon is not" at bounding box center [559, 469] width 1004 height 19
click at [337, 489] on p "Environments Impacted- APP/Portal/Website" at bounding box center [559, 488] width 1004 height 19
click at [332, 505] on p "Forwarded to Technical team- if yes- who?" at bounding box center [559, 508] width 1004 height 19
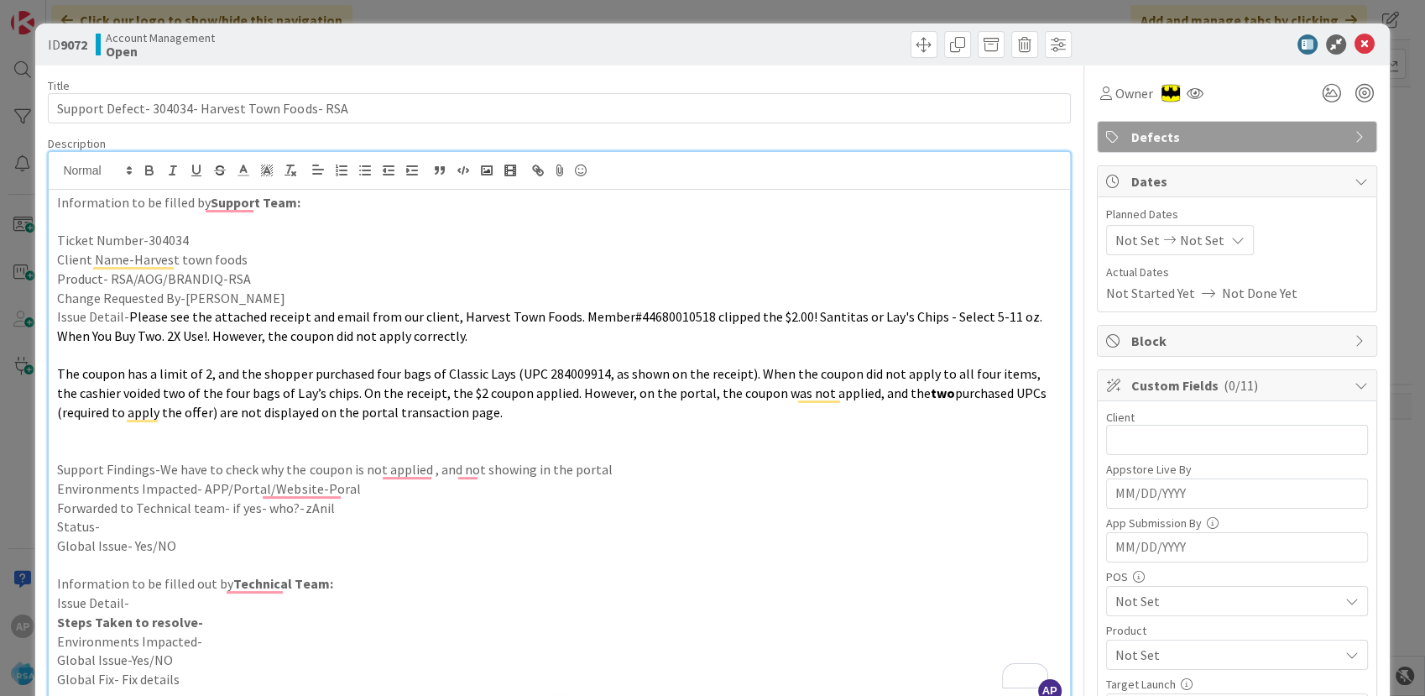
click at [304, 507] on p "Forwarded to Technical team- if yes- who?-zAnil" at bounding box center [559, 508] width 1004 height 19
click at [1112, 227] on div "Not Set Not Set" at bounding box center [1180, 240] width 148 height 30
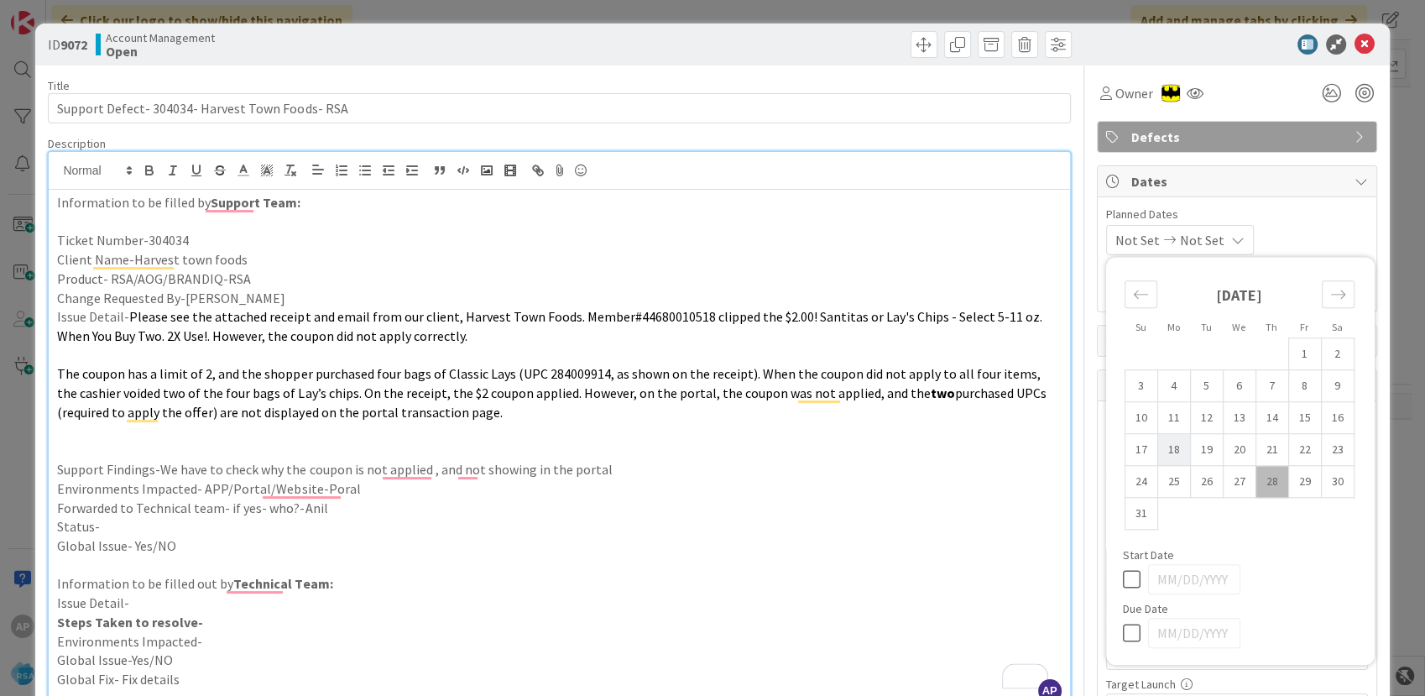
click at [1164, 447] on td "18" at bounding box center [1173, 450] width 33 height 32
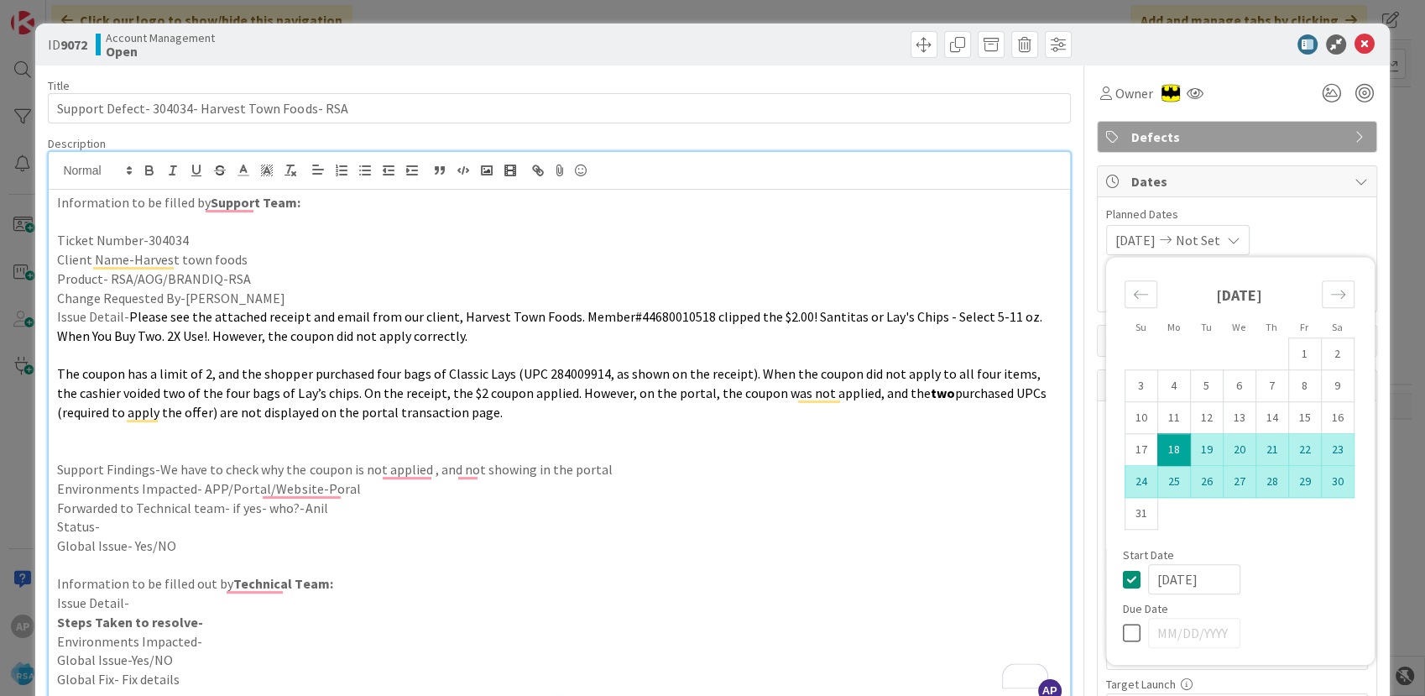
click at [1301, 483] on td "29" at bounding box center [1304, 482] width 33 height 32
click at [922, 520] on p "Status-" at bounding box center [559, 526] width 1004 height 19
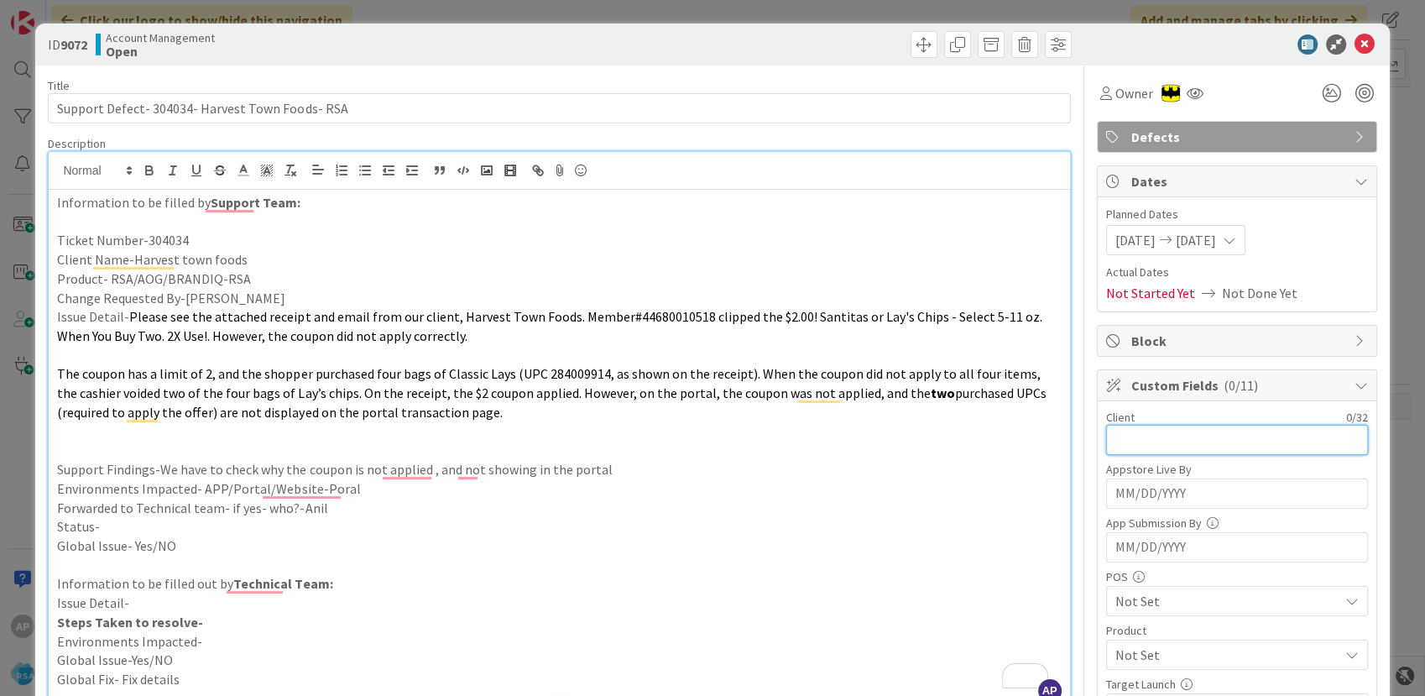
click at [1137, 433] on input "text" at bounding box center [1237, 440] width 262 height 30
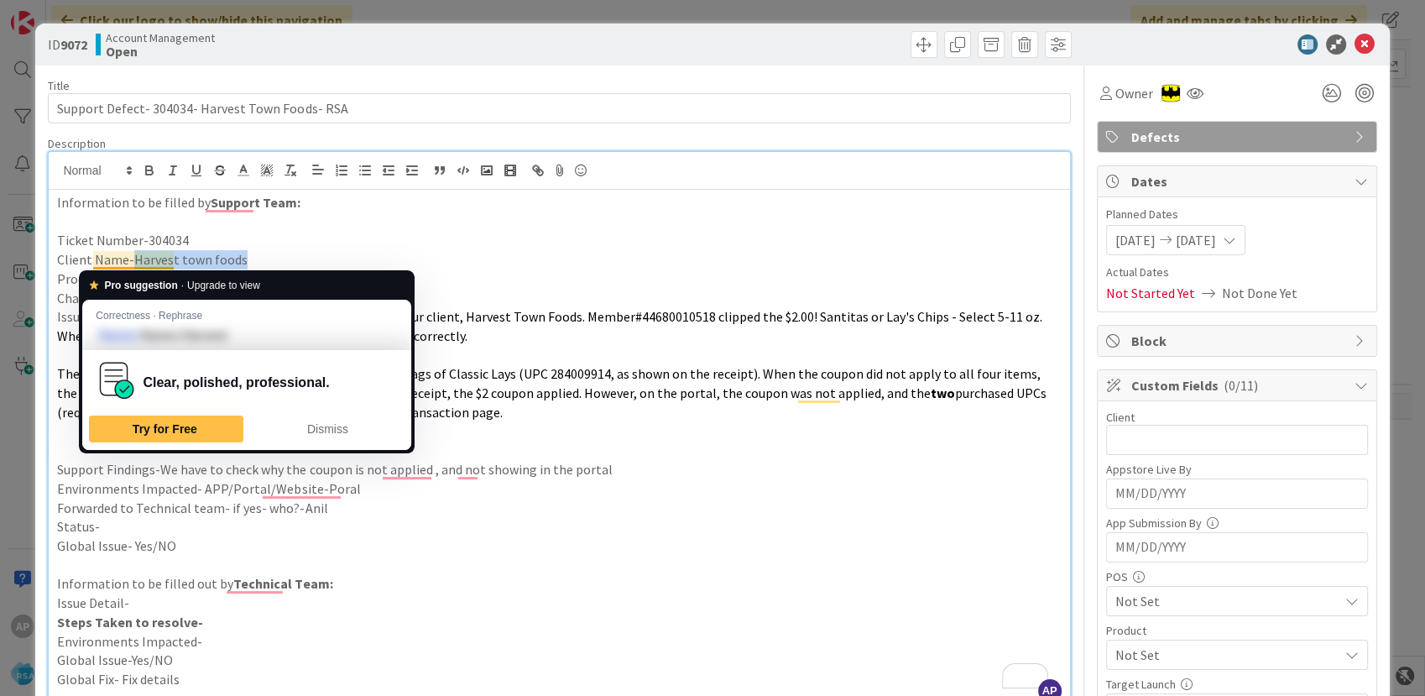
drag, startPoint x: 224, startPoint y: 262, endPoint x: 133, endPoint y: 263, distance: 90.7
click at [133, 263] on p "Client Name-Harvest town foods" at bounding box center [559, 259] width 1004 height 19
copy p "Harvest town foods"
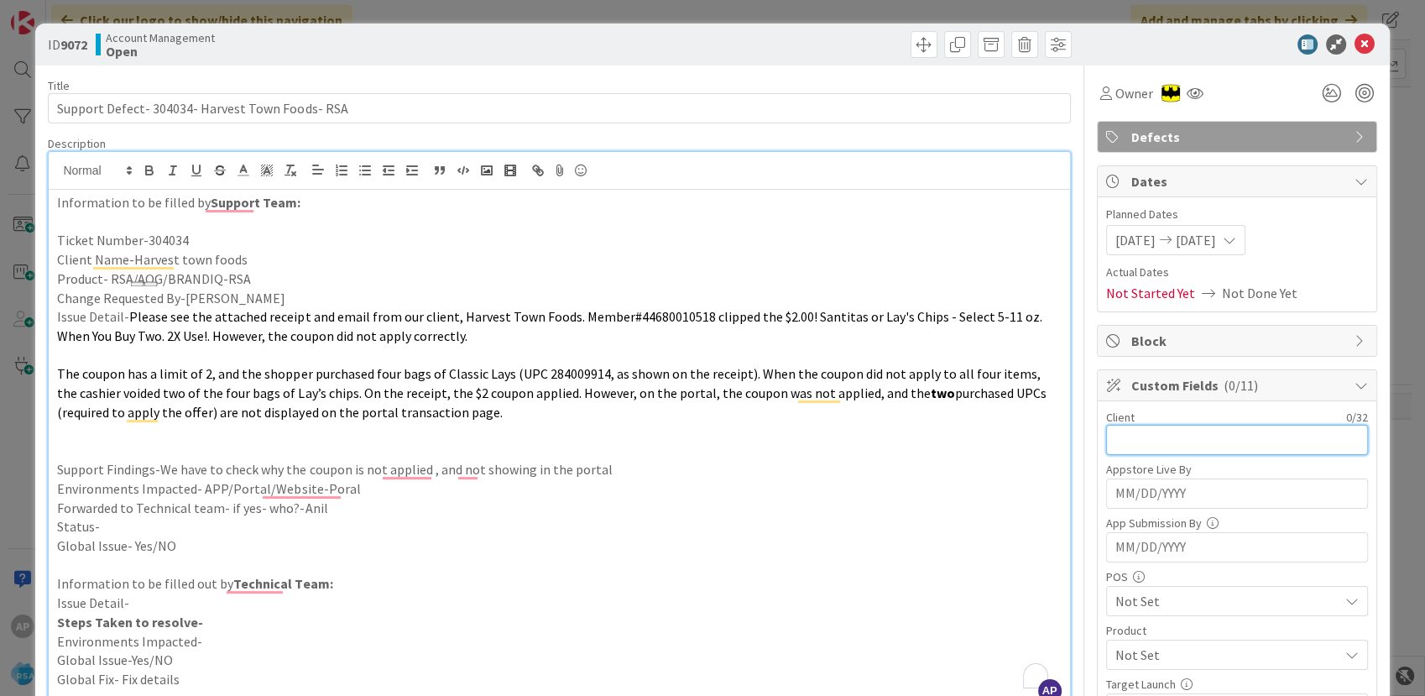
click at [1134, 435] on input "text" at bounding box center [1237, 440] width 262 height 30
paste input "Harvest town foods"
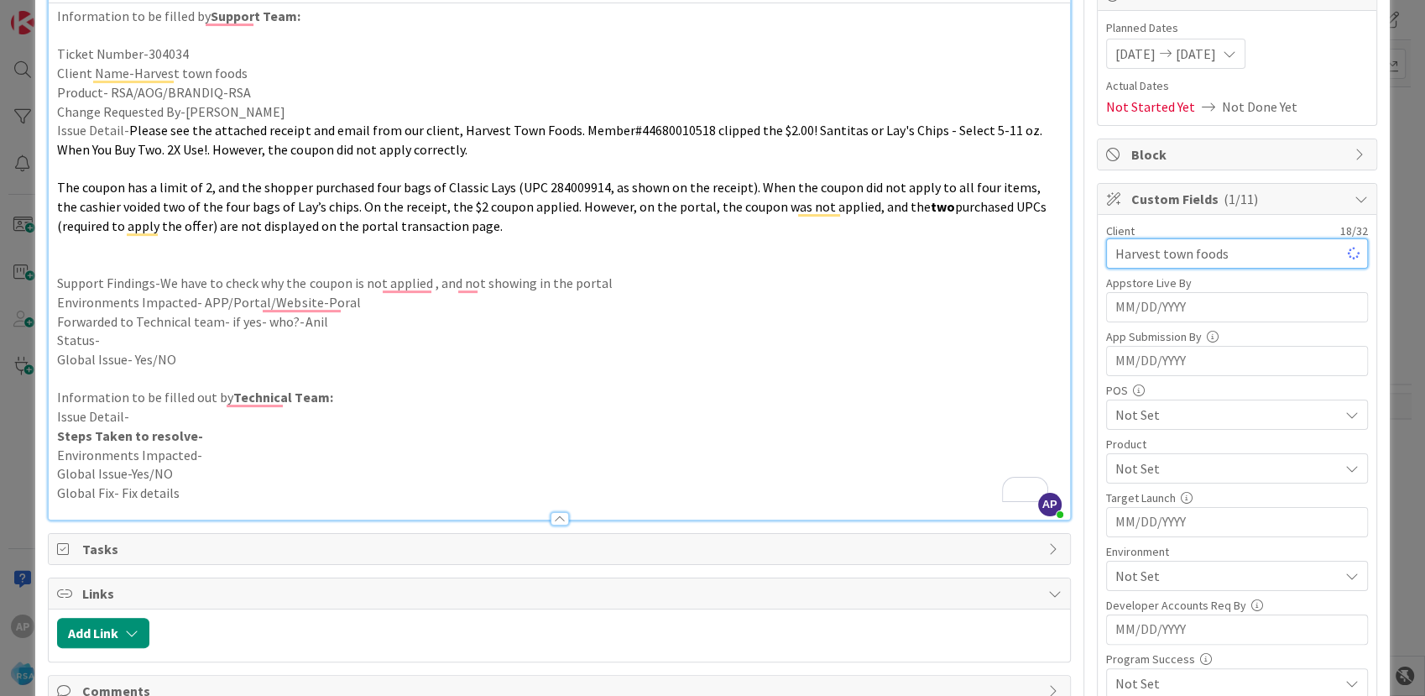
type input "Harvest town foods"
click at [1156, 416] on span "Not Set" at bounding box center [1227, 415] width 223 height 20
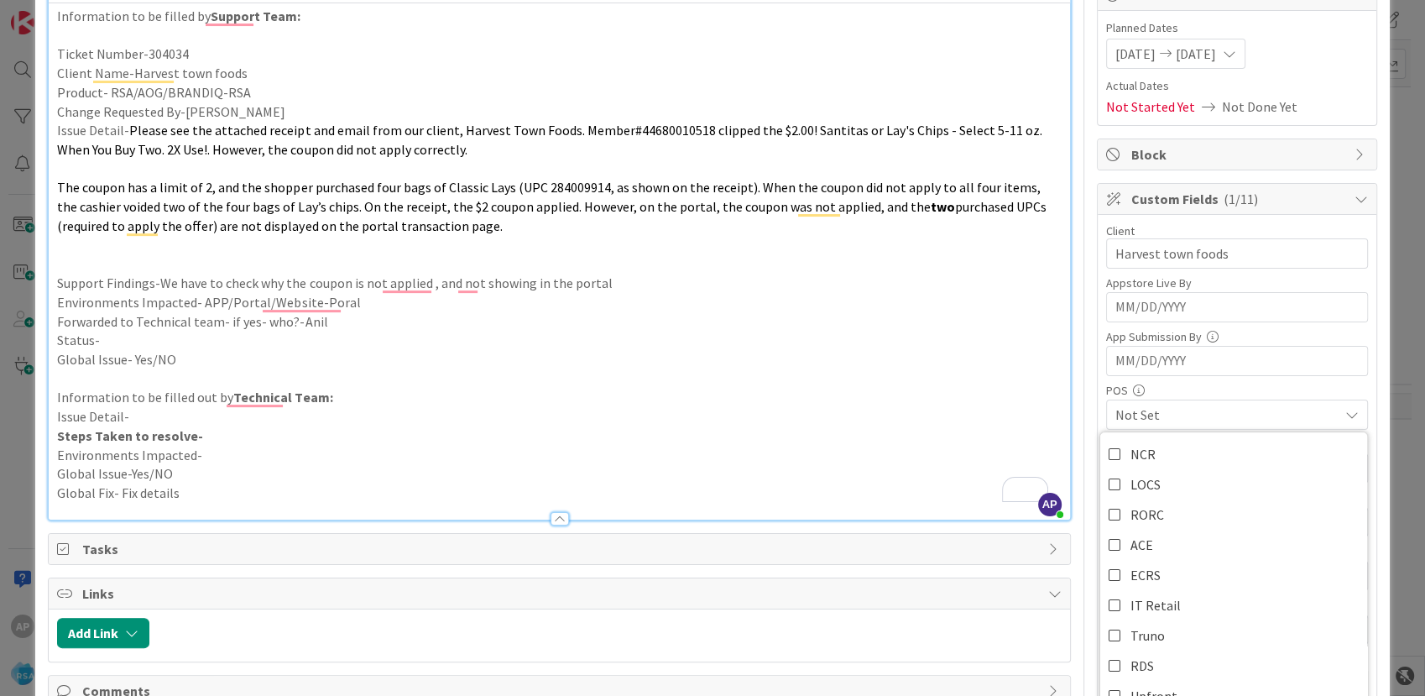
drag, startPoint x: 857, startPoint y: 426, endPoint x: 1128, endPoint y: 487, distance: 278.0
click at [864, 426] on p "Steps Taken to resolve-" at bounding box center [559, 435] width 1004 height 19
click at [1154, 475] on span "Not Set" at bounding box center [1227, 468] width 223 height 20
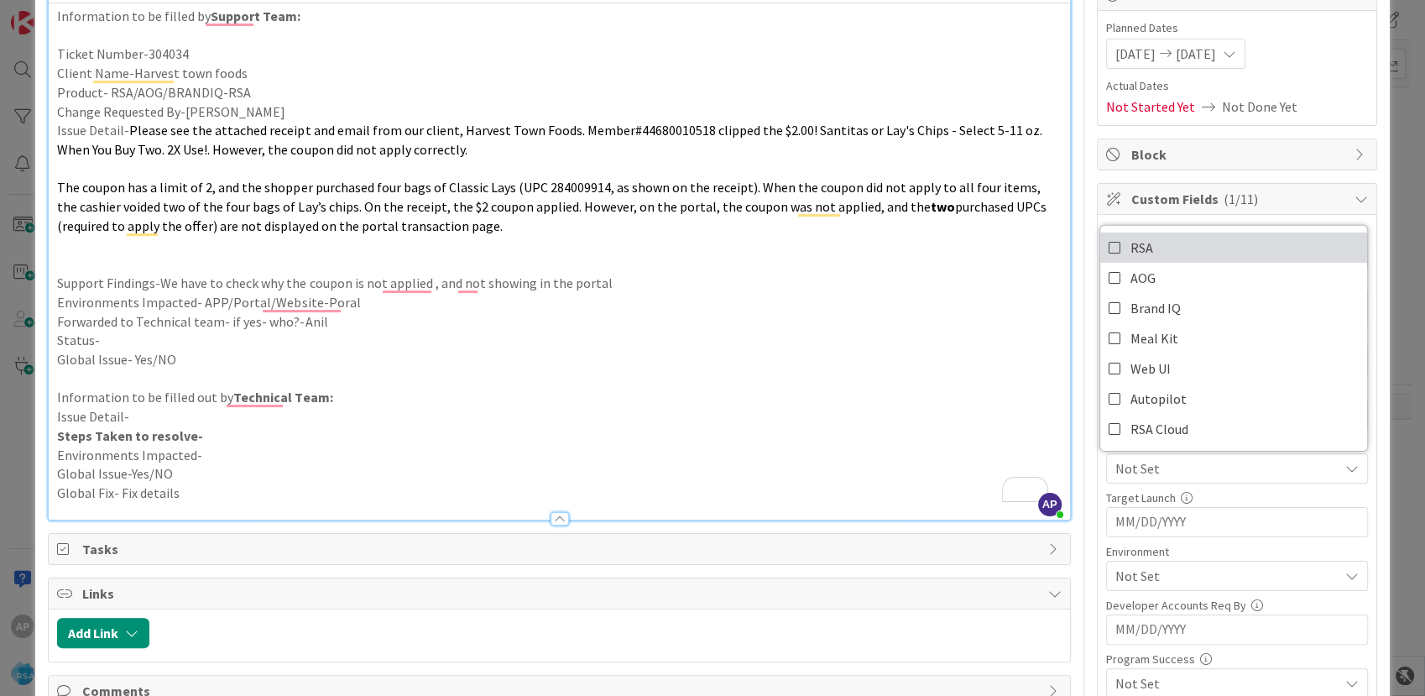
click at [1145, 238] on link "RSA" at bounding box center [1233, 248] width 267 height 30
drag, startPoint x: 954, startPoint y: 285, endPoint x: 1238, endPoint y: 489, distance: 349.6
click at [954, 285] on p "Support Findings-We have to check why the coupon is not applied , and not showi…" at bounding box center [559, 283] width 1004 height 19
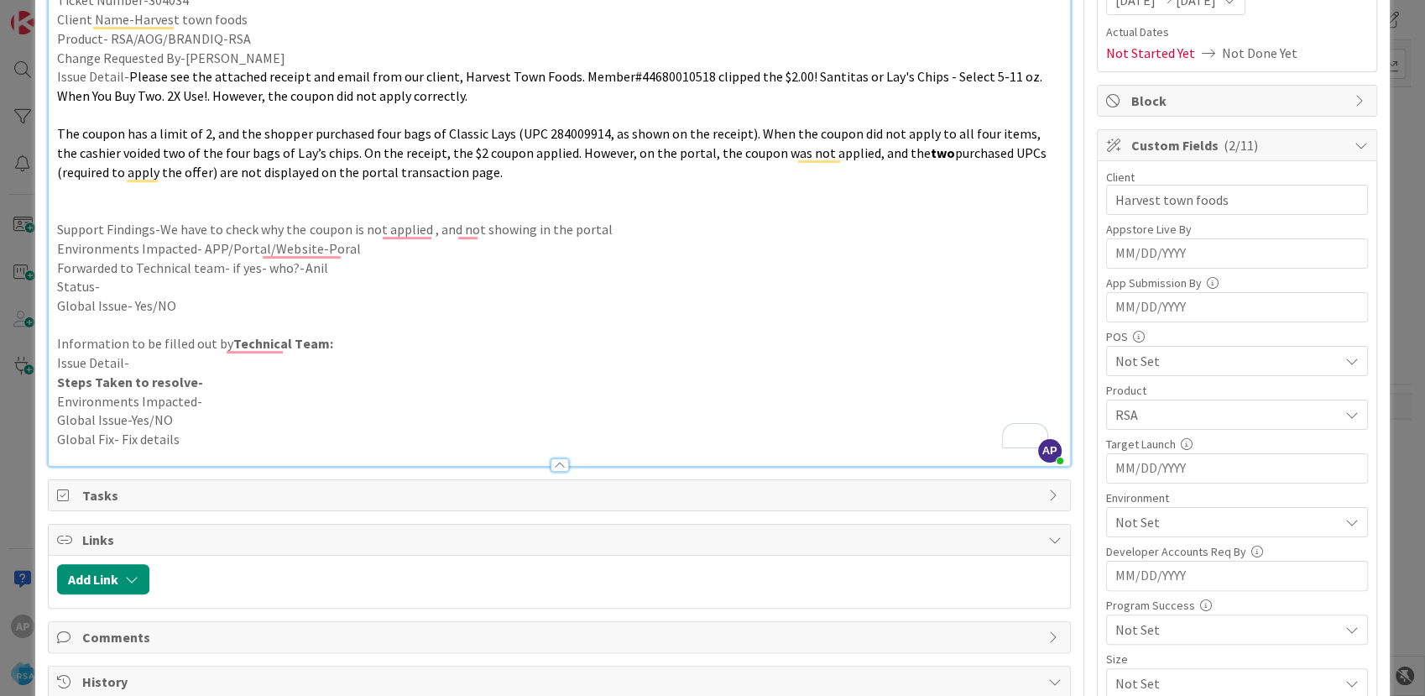
scroll to position [280, 0]
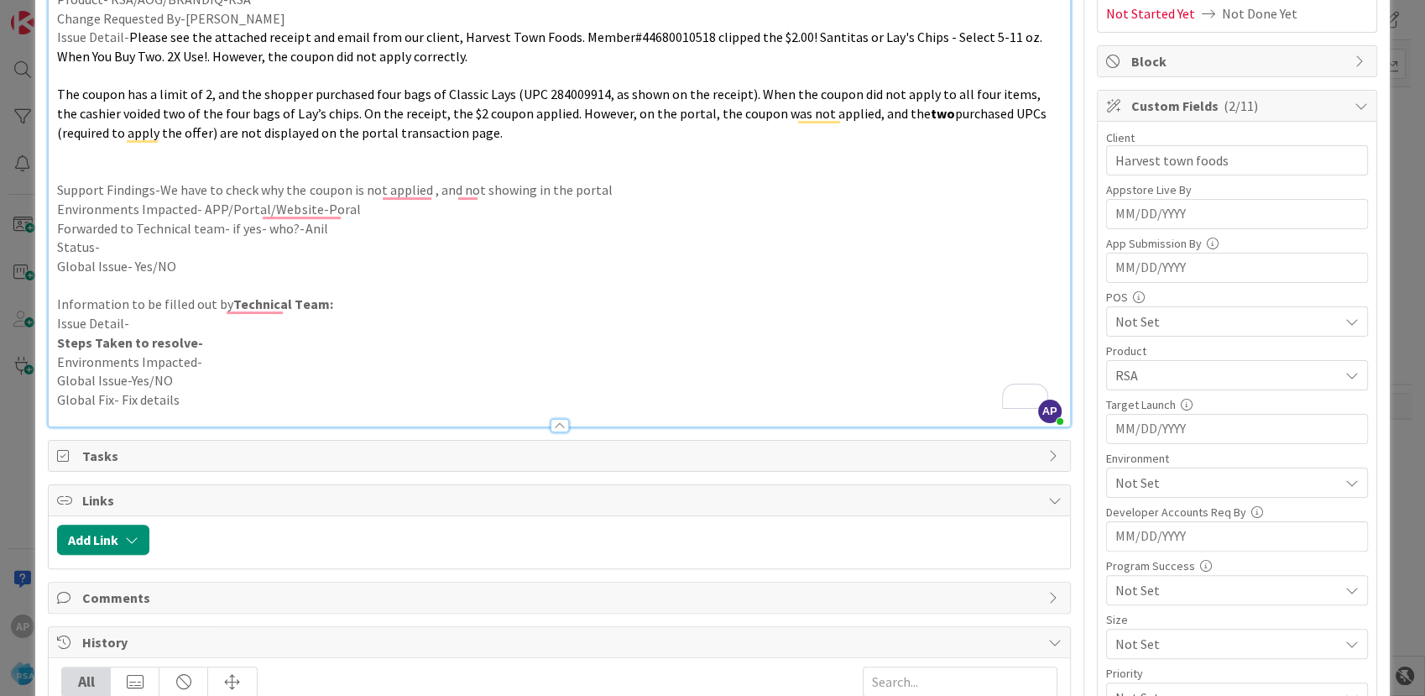
click at [1147, 478] on span "Not Set" at bounding box center [1227, 483] width 223 height 20
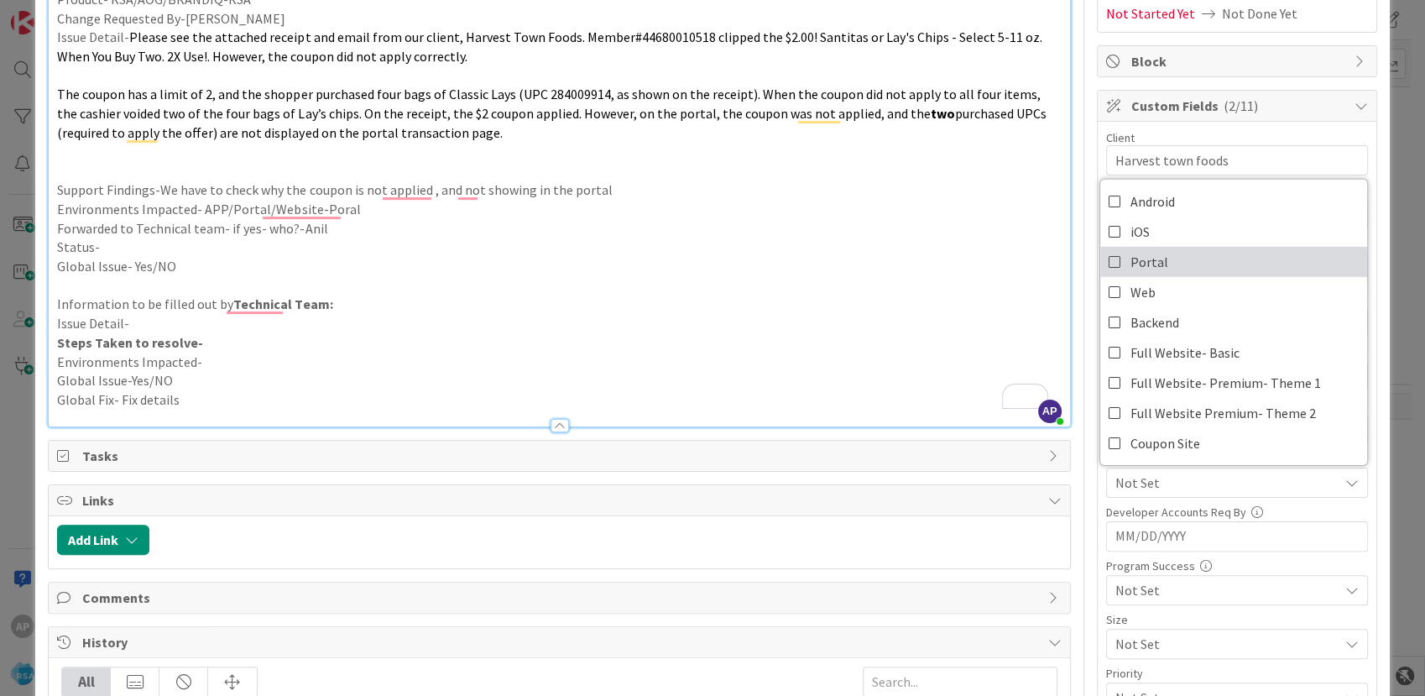
click at [1133, 257] on span "Portal" at bounding box center [1150, 261] width 38 height 25
click at [906, 303] on p "Information to be filled out by Technical Team:" at bounding box center [559, 304] width 1004 height 19
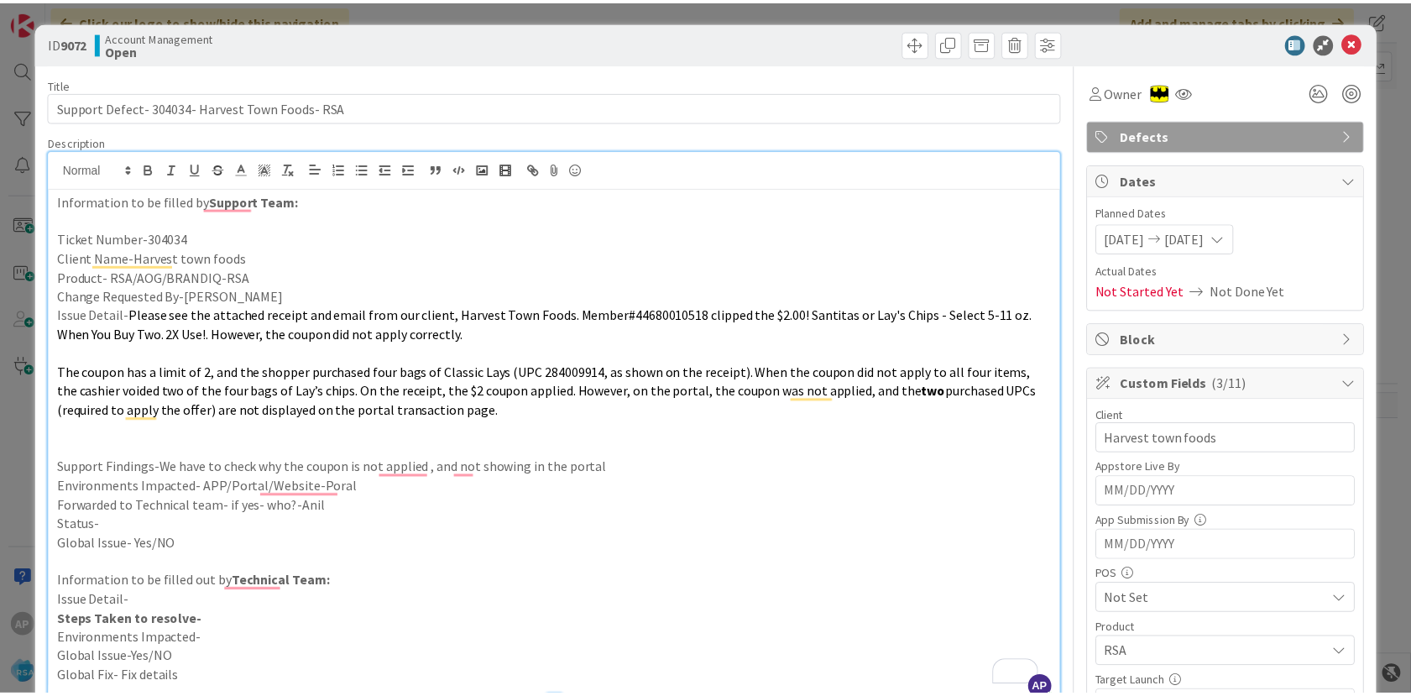
scroll to position [0, 0]
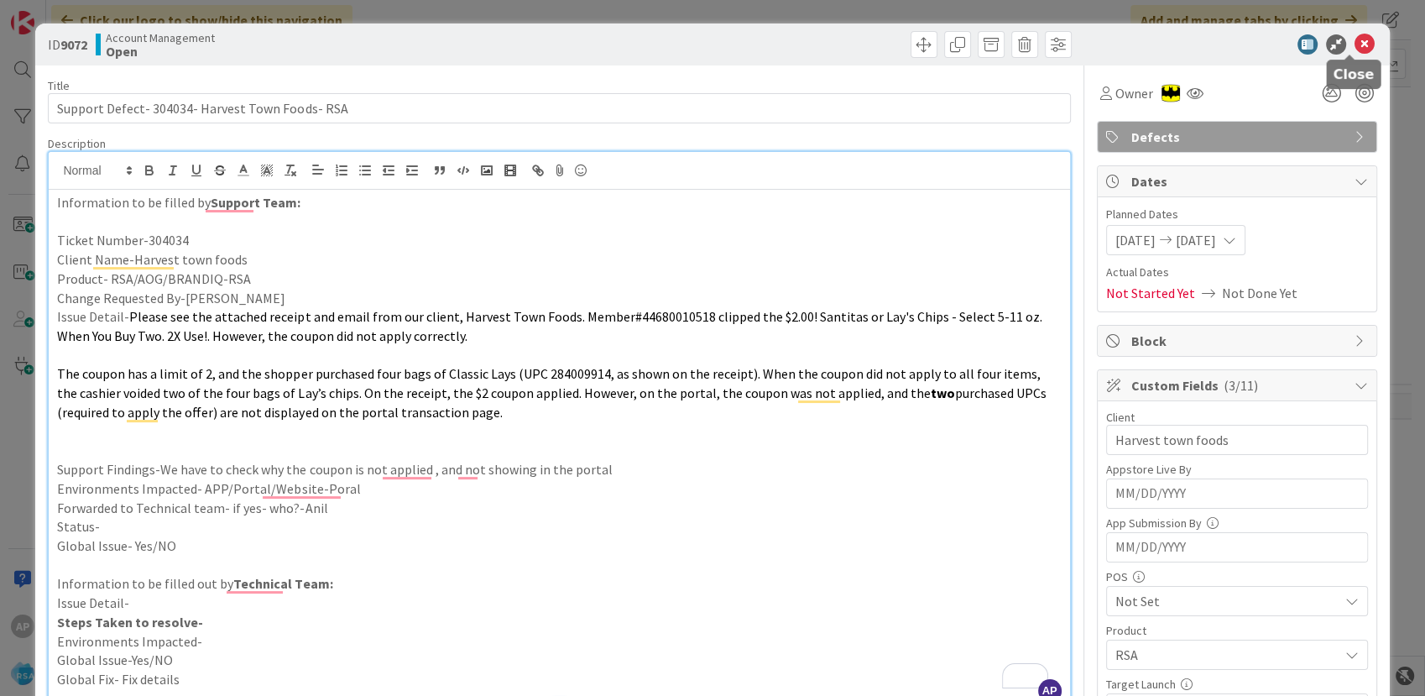
click at [1355, 44] on icon at bounding box center [1365, 44] width 20 height 20
